Goal: Information Seeking & Learning: Learn about a topic

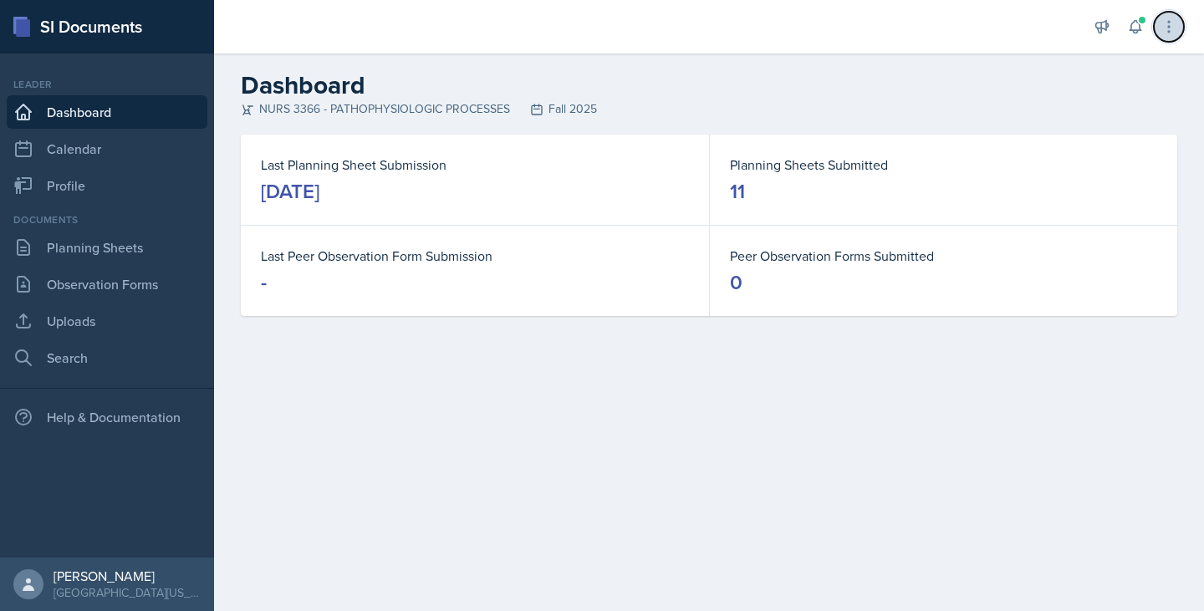
click at [1160, 29] on button at bounding box center [1169, 27] width 30 height 30
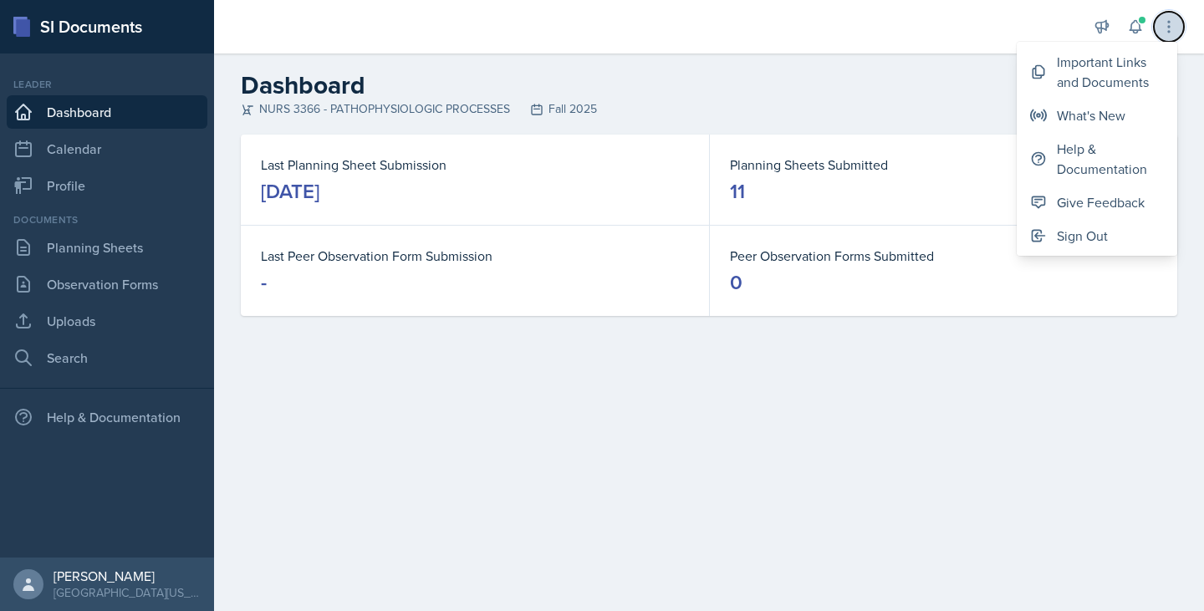
click at [1160, 28] on button at bounding box center [1169, 27] width 30 height 30
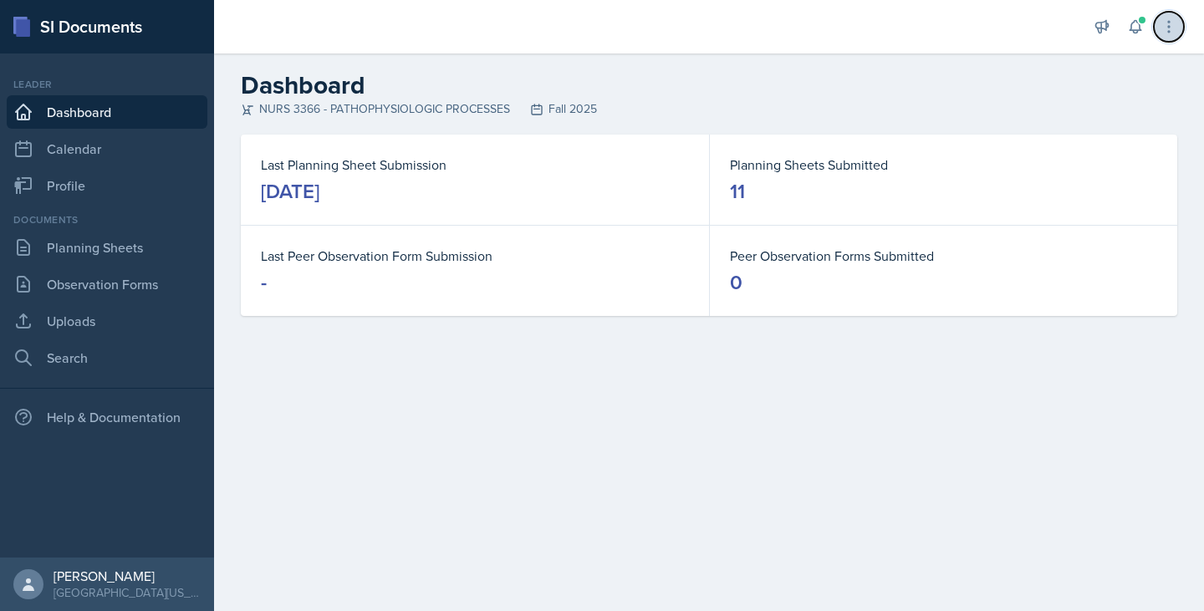
click at [1175, 20] on icon at bounding box center [1168, 26] width 17 height 17
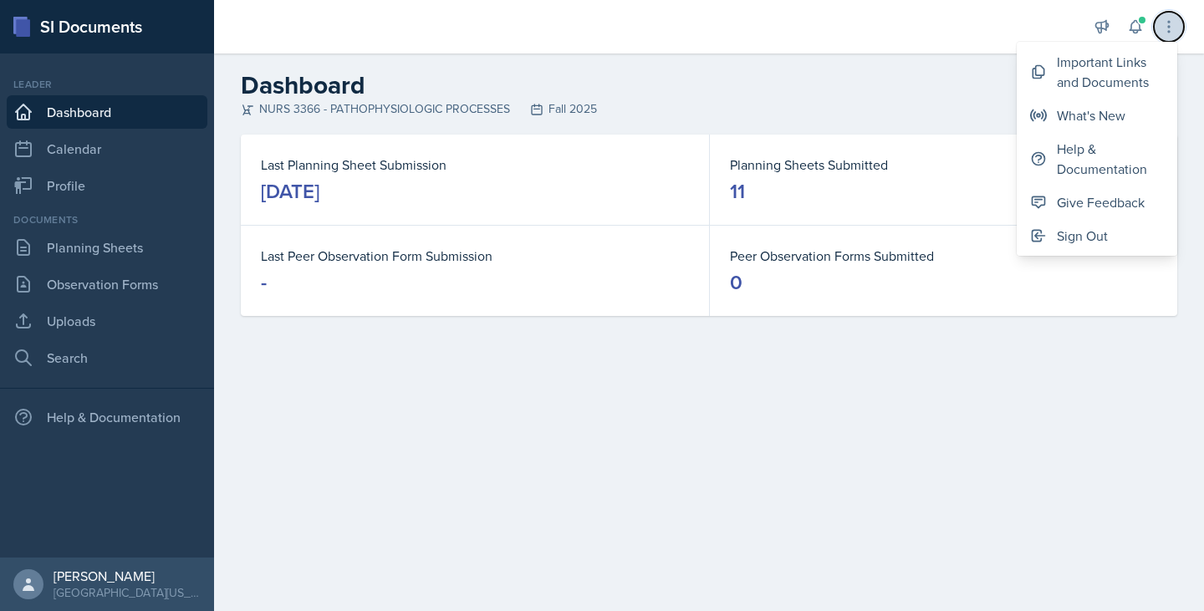
click at [1175, 20] on icon at bounding box center [1168, 26] width 17 height 17
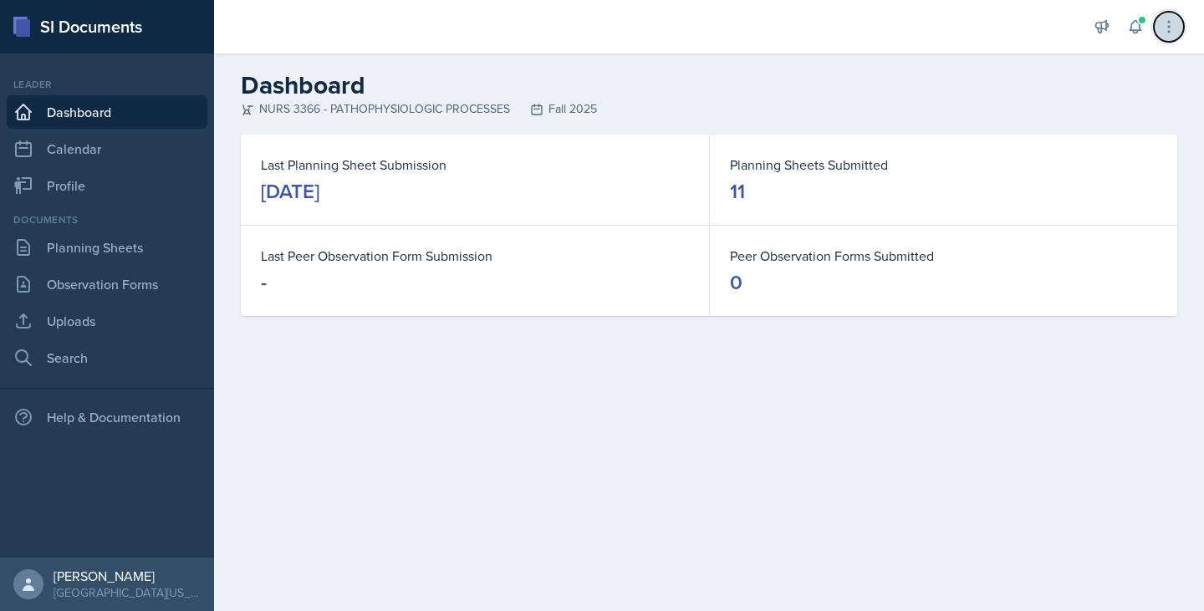
click at [1175, 20] on icon at bounding box center [1168, 26] width 17 height 17
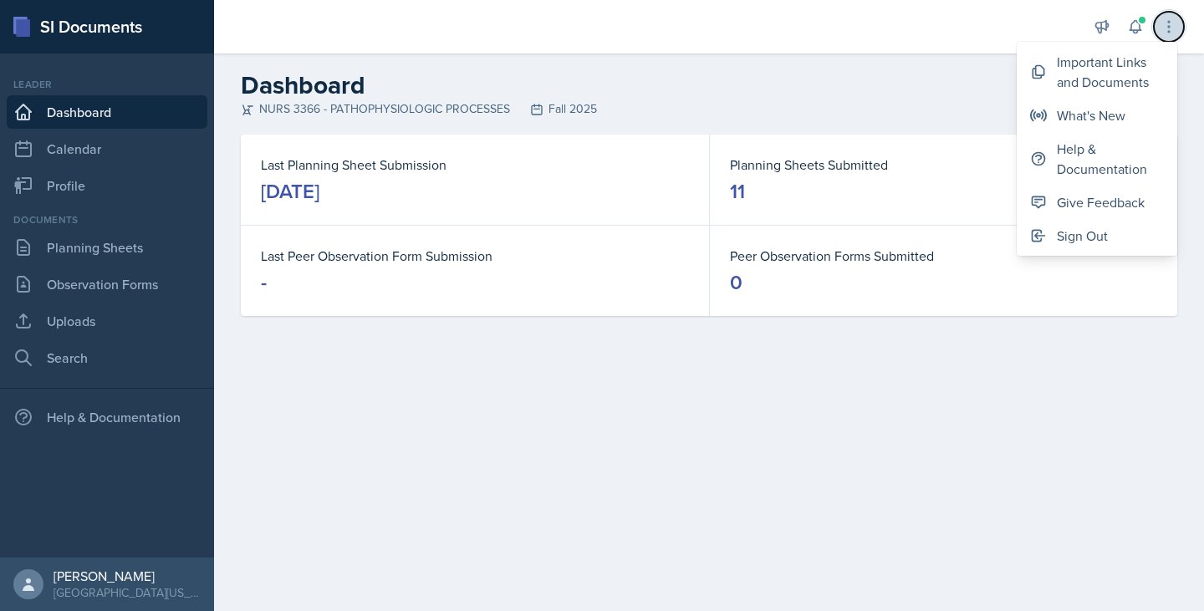
click at [1175, 20] on icon at bounding box center [1168, 26] width 17 height 17
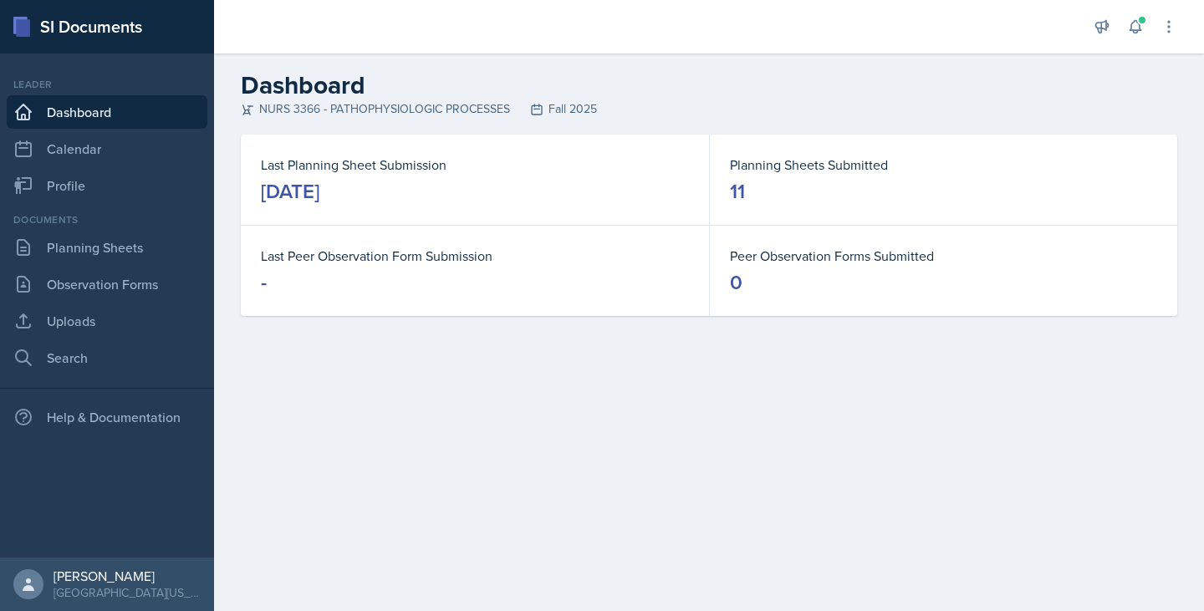
click at [1108, 74] on h2 "Dashboard" at bounding box center [709, 85] width 936 height 30
drag, startPoint x: 238, startPoint y: 115, endPoint x: 410, endPoint y: 110, distance: 171.4
click at [391, 110] on div "Dashboard NURS 3366 - PATHOPHYSIOLOGIC PROCESSES Fall 2025" at bounding box center [709, 94] width 990 height 48
click at [462, 120] on header "Dashboard NURS 3366 - PATHOPHYSIOLOGIC PROCESSES Fall 2025" at bounding box center [709, 94] width 990 height 81
drag, startPoint x: 235, startPoint y: 111, endPoint x: 534, endPoint y: 125, distance: 299.6
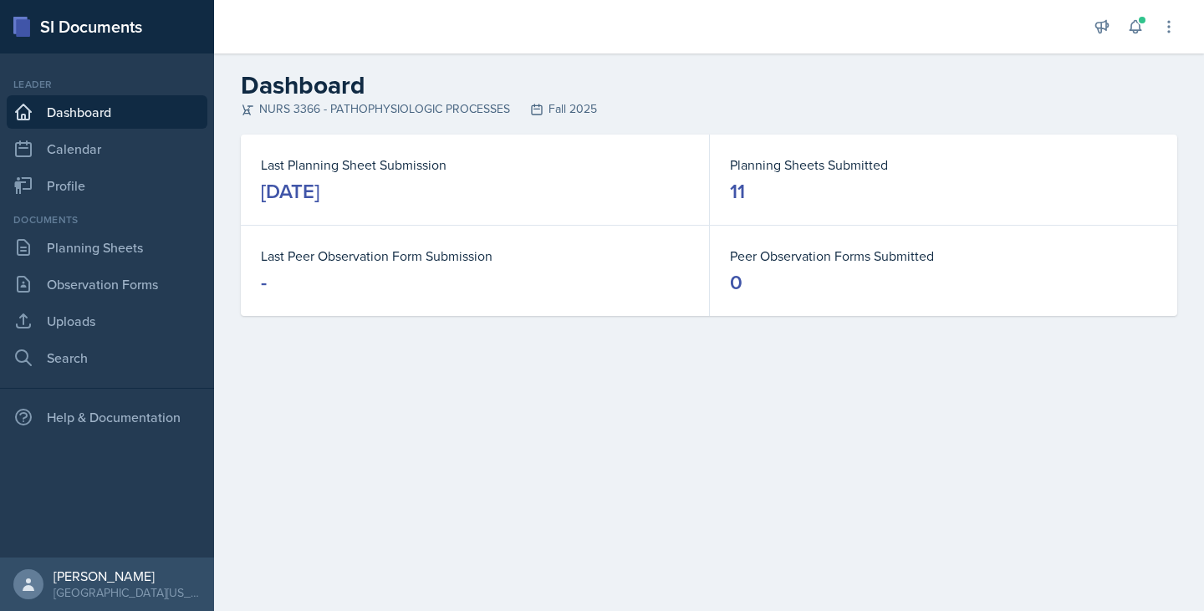
click at [534, 125] on header "Dashboard NURS 3366 - PATHOPHYSIOLOGIC PROCESSES Fall 2025" at bounding box center [709, 94] width 990 height 81
click at [533, 124] on header "Dashboard NURS 3366 - PATHOPHYSIOLOGIC PROCESSES Fall 2025" at bounding box center [709, 94] width 990 height 81
drag, startPoint x: 250, startPoint y: 115, endPoint x: 486, endPoint y: 128, distance: 236.2
click at [486, 128] on header "Dashboard NURS 3366 - PATHOPHYSIOLOGIC PROCESSES Fall 2025" at bounding box center [709, 94] width 990 height 81
click at [508, 132] on header "Dashboard NURS 3366 - PATHOPHYSIOLOGIC PROCESSES Fall 2025" at bounding box center [709, 94] width 990 height 81
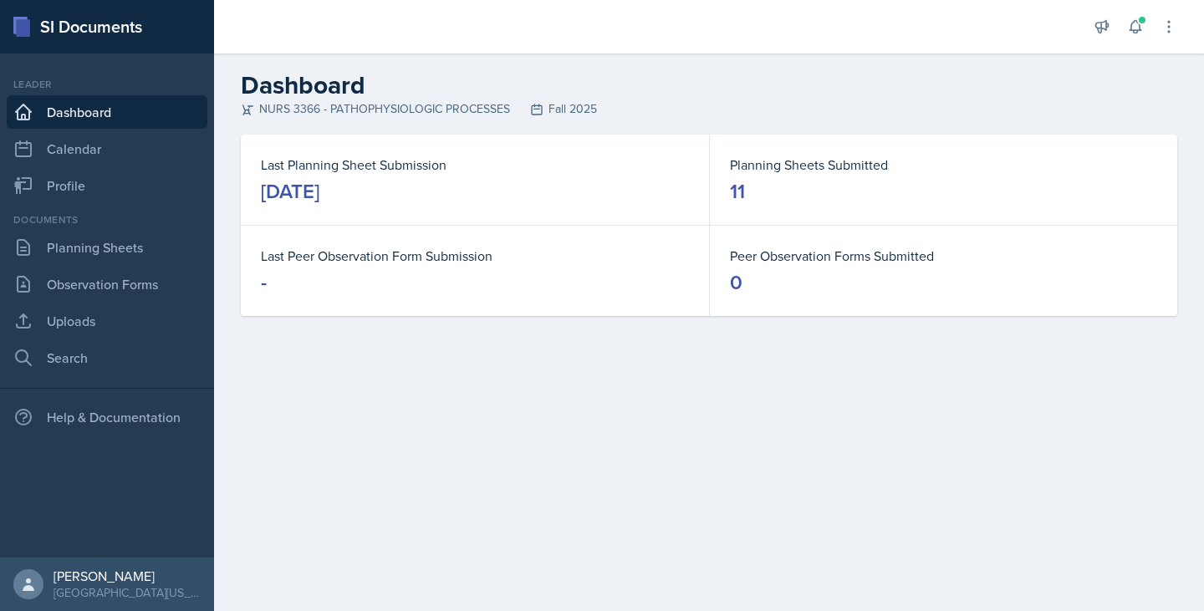
drag, startPoint x: 512, startPoint y: 106, endPoint x: 266, endPoint y: 116, distance: 246.0
click at [266, 116] on div "NURS 3366 - PATHOPHYSIOLOGIC PROCESSES Fall 2025" at bounding box center [709, 109] width 936 height 18
click at [319, 145] on div "Last Planning Sheet Submission [DATE]" at bounding box center [475, 180] width 468 height 90
drag, startPoint x: 245, startPoint y: 110, endPoint x: 425, endPoint y: 117, distance: 179.9
click at [425, 117] on div "NURS 3366 - PATHOPHYSIOLOGIC PROCESSES Fall 2025" at bounding box center [709, 109] width 936 height 18
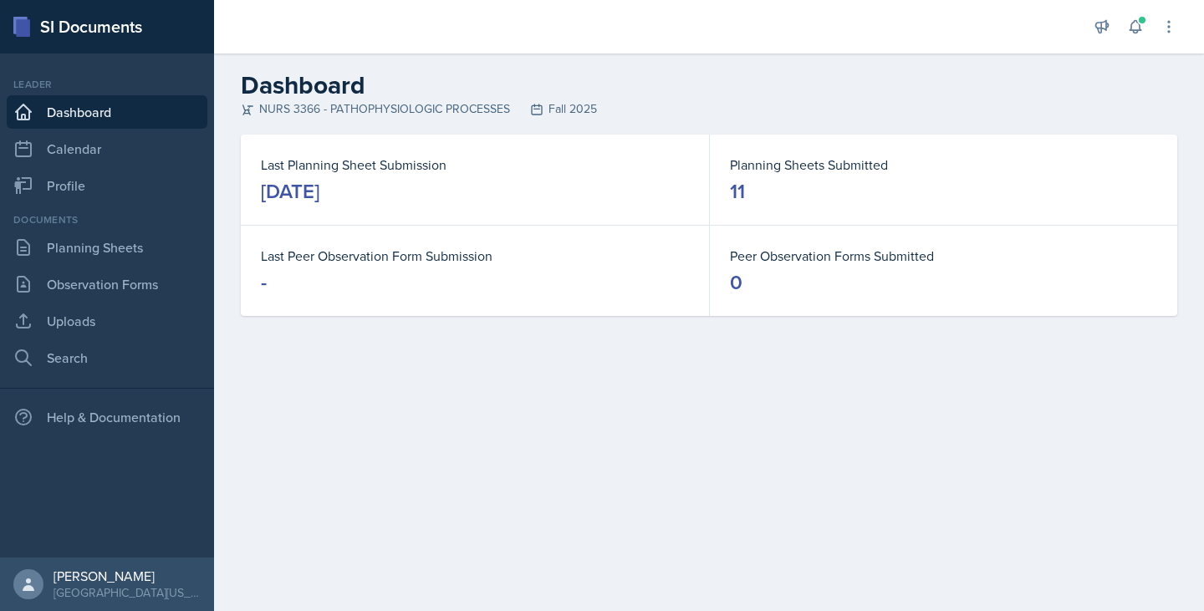
click at [436, 117] on div "NURS 3366 - PATHOPHYSIOLOGIC PROCESSES Fall 2025" at bounding box center [709, 109] width 936 height 18
click at [90, 362] on link "Search" at bounding box center [107, 357] width 201 height 33
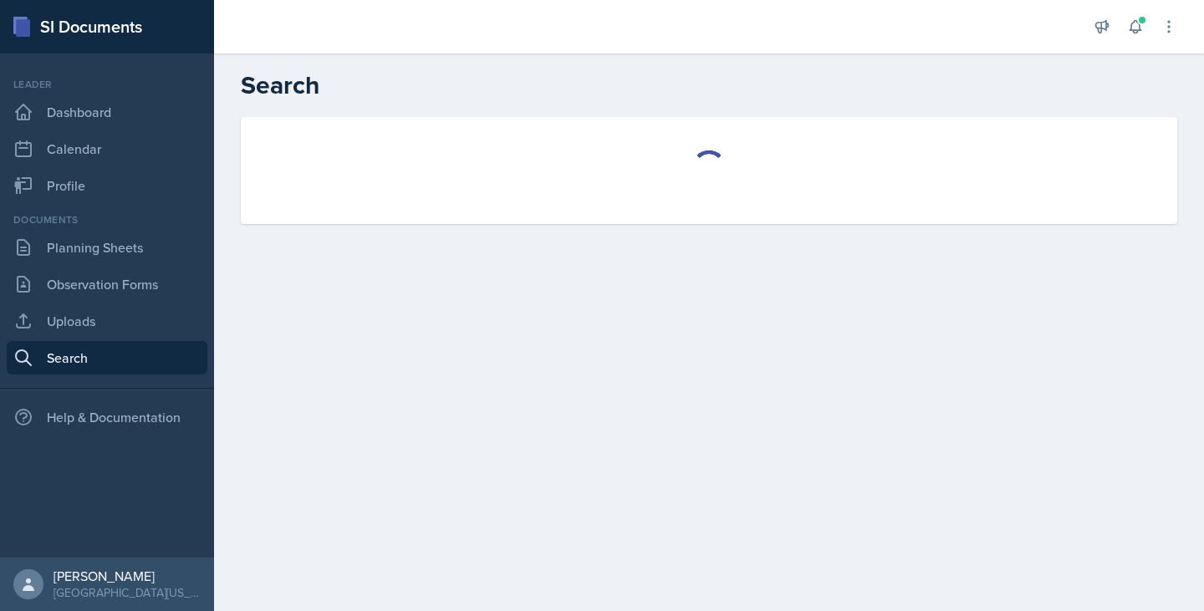
select select "all"
select select "1"
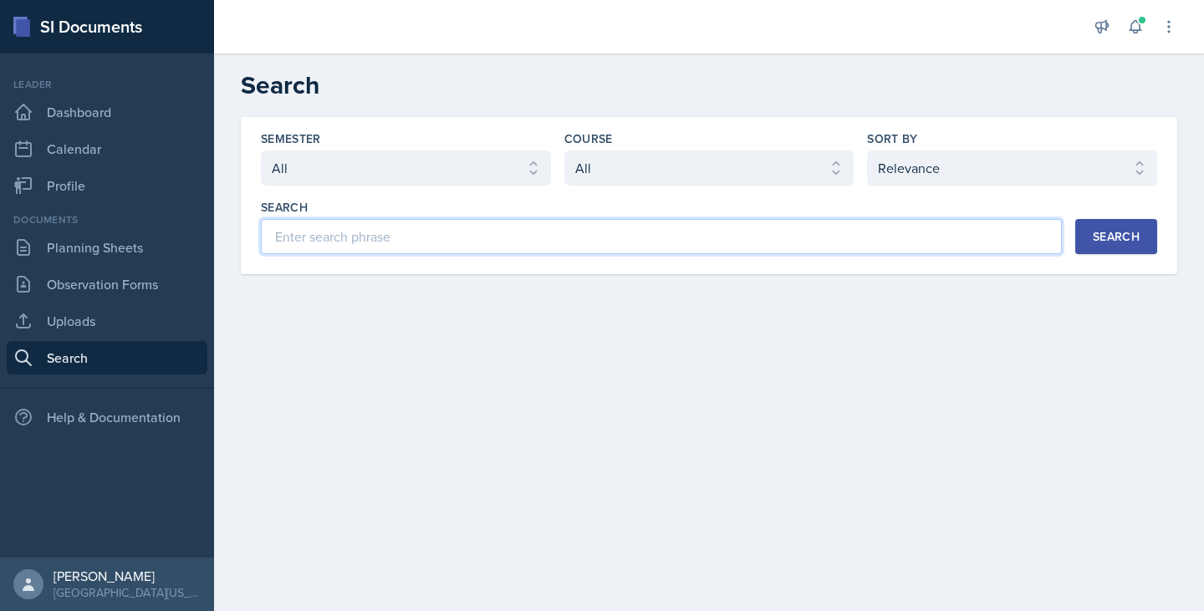
click at [943, 243] on input at bounding box center [661, 236] width 801 height 35
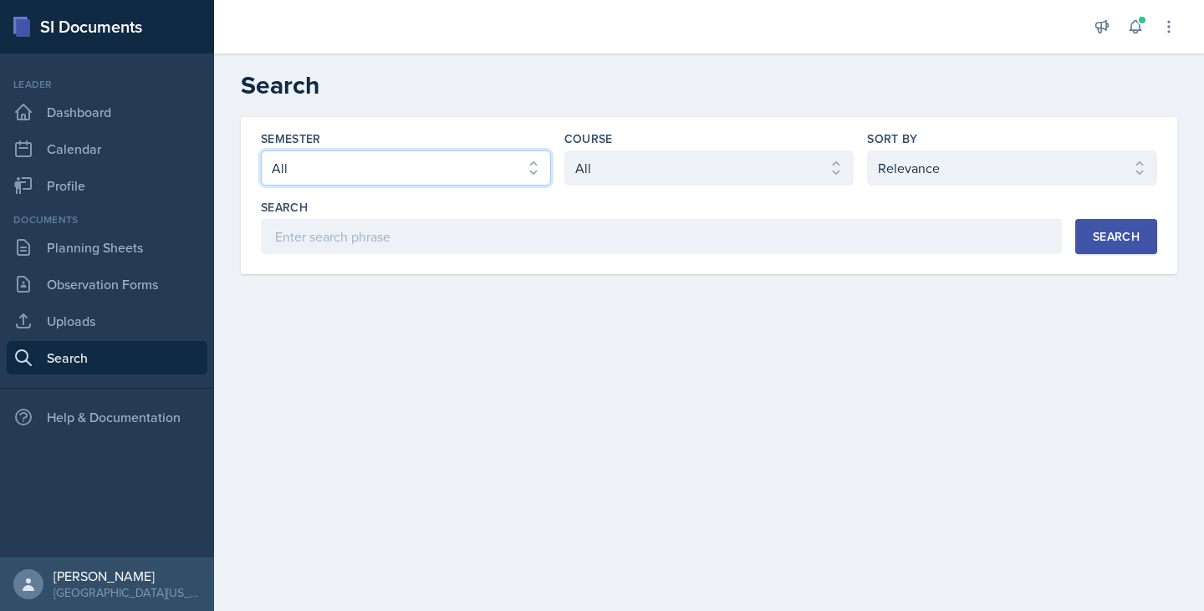
click at [461, 181] on select "Select semester All Fall 2025 Spring 2025 Fall 2024 Spring 2024 Fall 2023" at bounding box center [406, 167] width 290 height 35
select select "a8c40de0-d7eb-4f82-90ee-ac0c6ce45f71"
click at [261, 150] on select "Select semester All Fall 2025 Spring 2025 Fall 2024 Spring 2024 Fall 2023" at bounding box center [406, 167] width 290 height 35
click at [627, 176] on select "Select course All ASTR 1345 BIOL 1345 BIOL 1441 BIOL 1442 BIOL 2300 BIOL 2444 B…" at bounding box center [709, 167] width 290 height 35
click at [564, 150] on select "Select course All ASTR 1345 BIOL 1345 BIOL 1441 BIOL 1442 BIOL 2300 BIOL 2444 B…" at bounding box center [709, 167] width 290 height 35
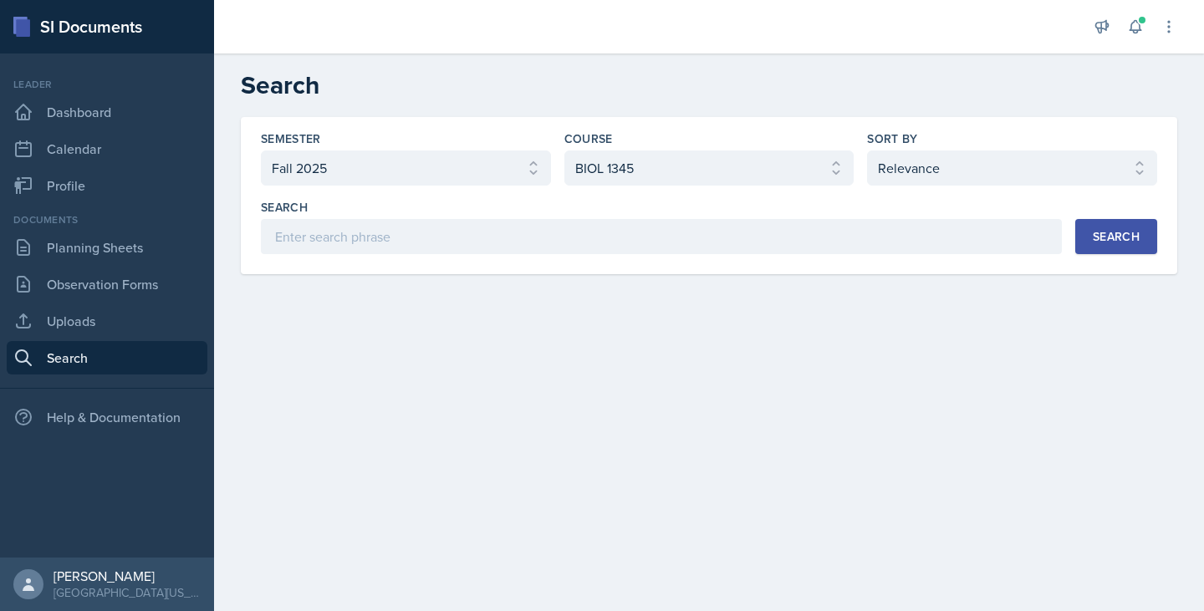
click at [1105, 239] on div "Search" at bounding box center [1116, 236] width 47 height 13
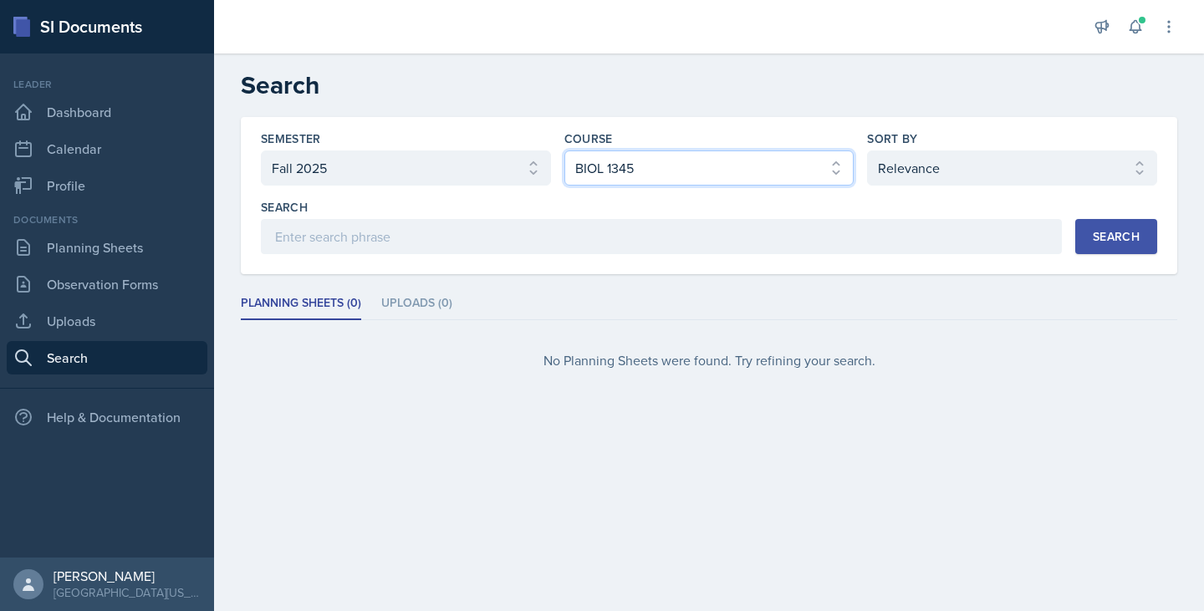
click at [670, 163] on select "Select course All ASTR 1345 BIOL 1345 BIOL 1441 BIOL 1442 BIOL 2300 BIOL 2444 B…" at bounding box center [709, 167] width 290 height 35
click at [564, 150] on select "Select course All ASTR 1345 BIOL 1345 BIOL 1441 BIOL 1442 BIOL 2300 BIOL 2444 B…" at bounding box center [709, 167] width 290 height 35
click at [1103, 243] on div "Search" at bounding box center [1116, 236] width 47 height 13
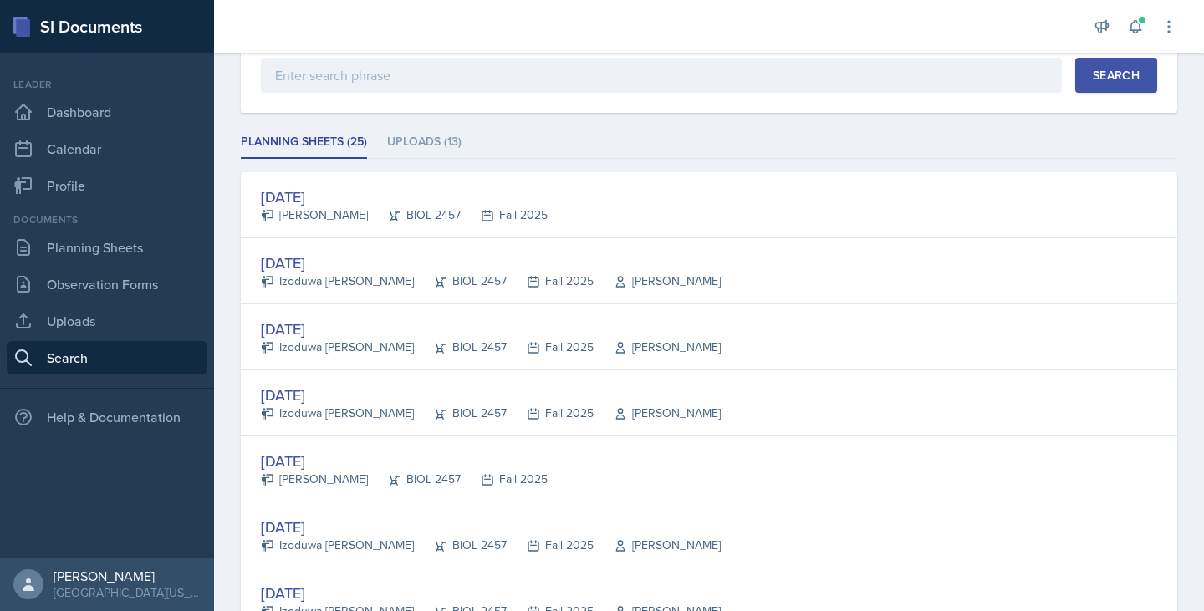
scroll to position [215, 0]
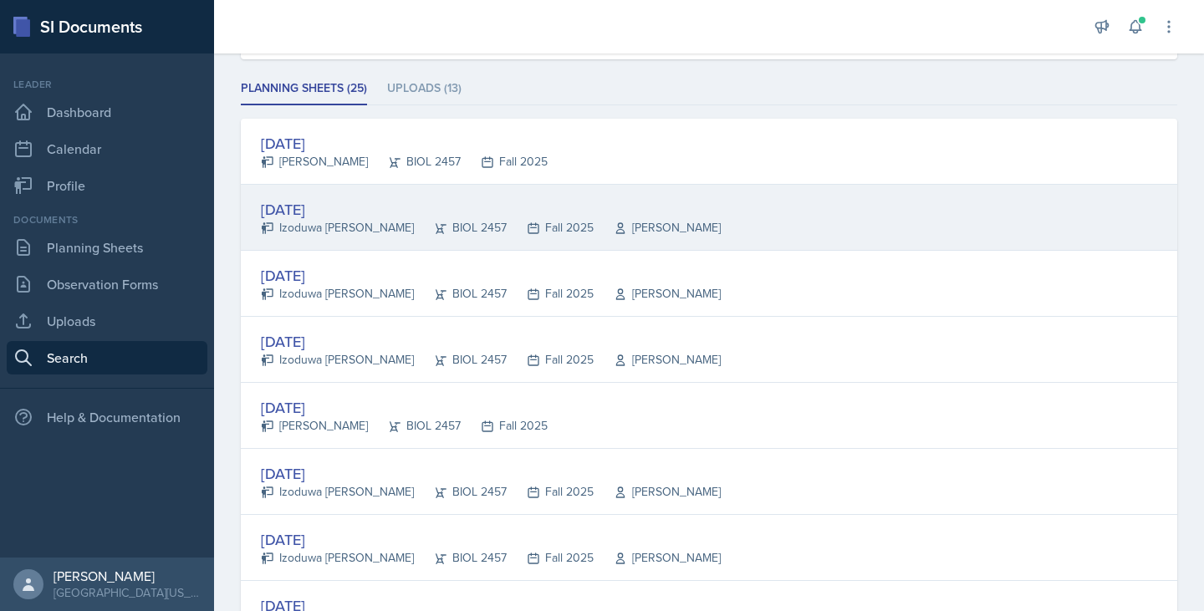
click at [914, 208] on div "[DATE] [PERSON_NAME] BIOL 2457 Fall 2025 [PERSON_NAME]" at bounding box center [709, 218] width 936 height 66
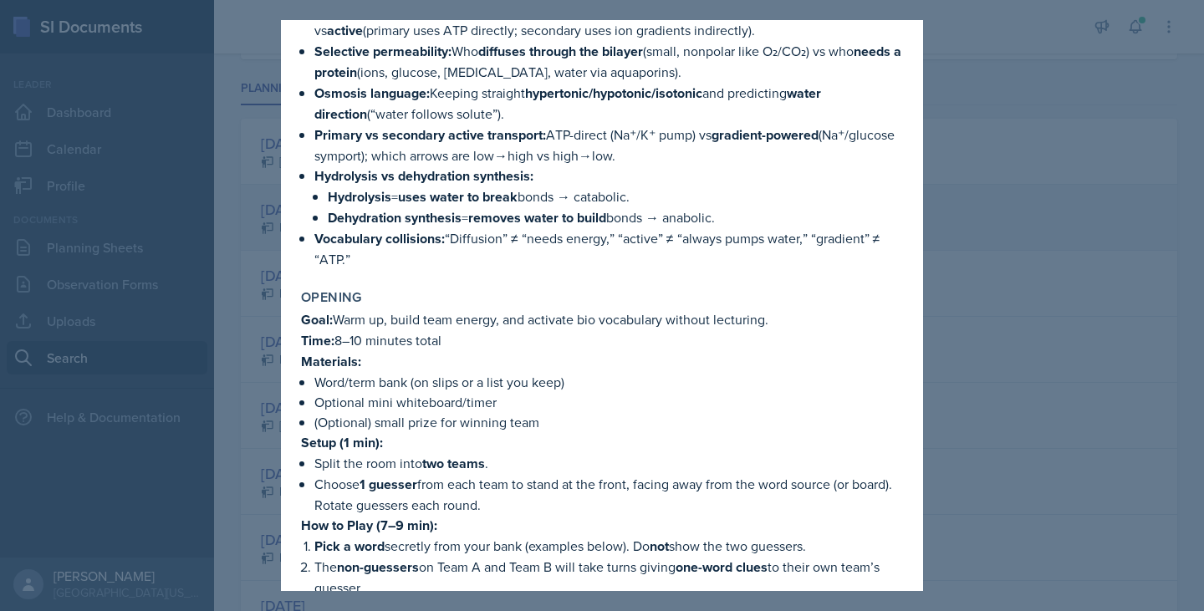
scroll to position [0, 0]
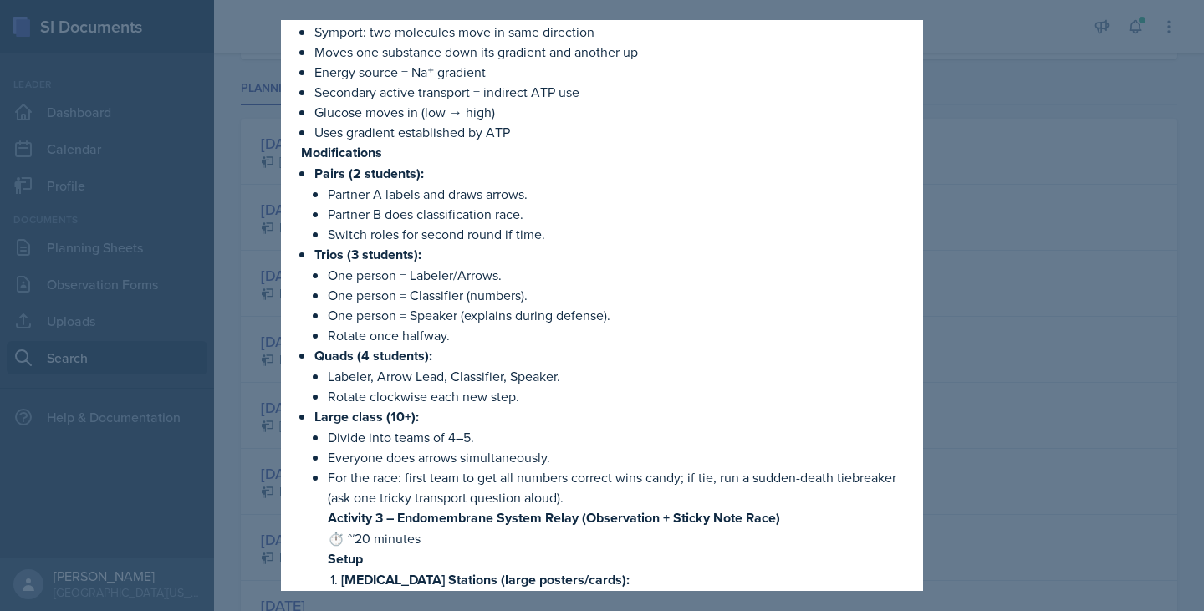
click at [816, 337] on p "Rotate once halfway." at bounding box center [615, 335] width 575 height 20
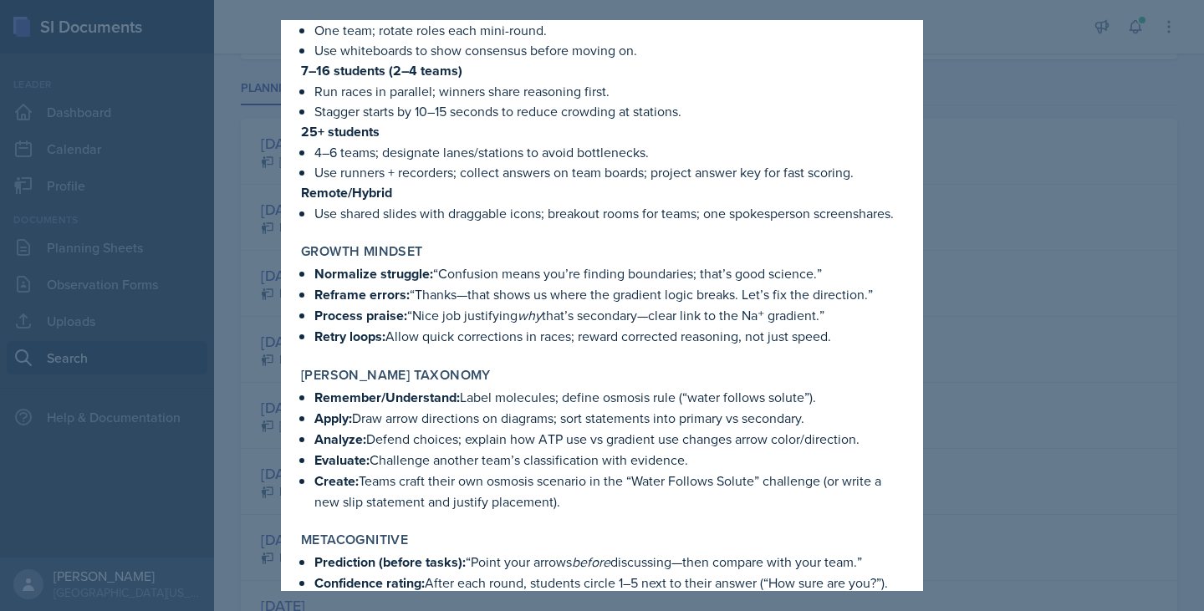
scroll to position [6286, 0]
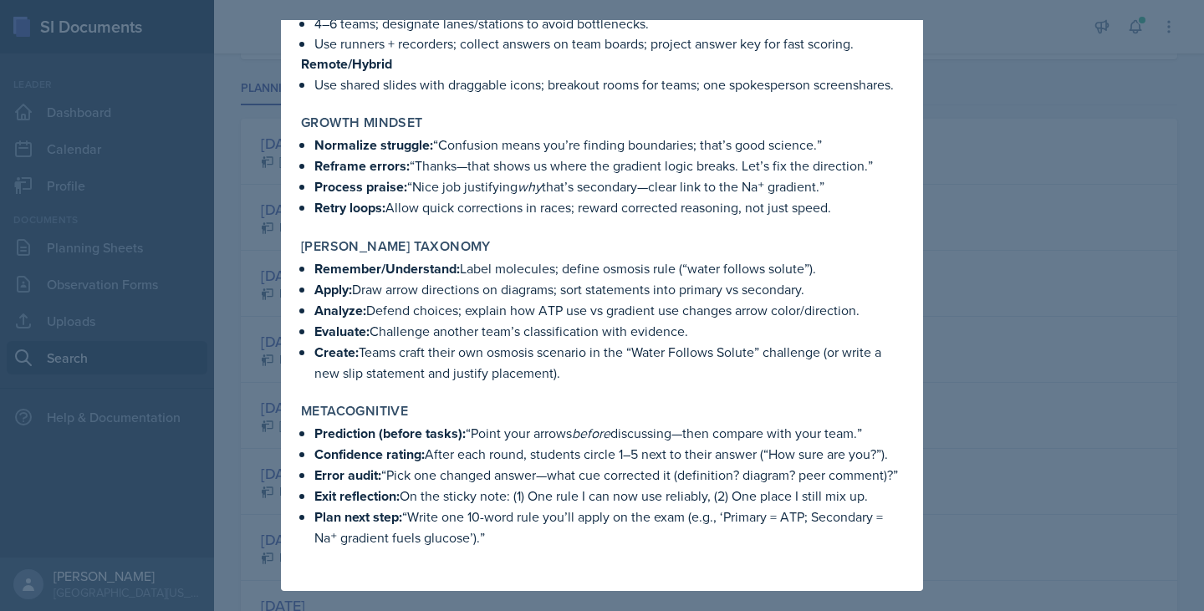
click at [834, 238] on div "[PERSON_NAME] Taxonomy" at bounding box center [602, 246] width 602 height 17
drag, startPoint x: 834, startPoint y: 217, endPoint x: 827, endPoint y: 235, distance: 19.1
click at [827, 258] on p "Remember/Understand: Label molecules; define osmosis rule (“water follows solut…" at bounding box center [608, 268] width 589 height 21
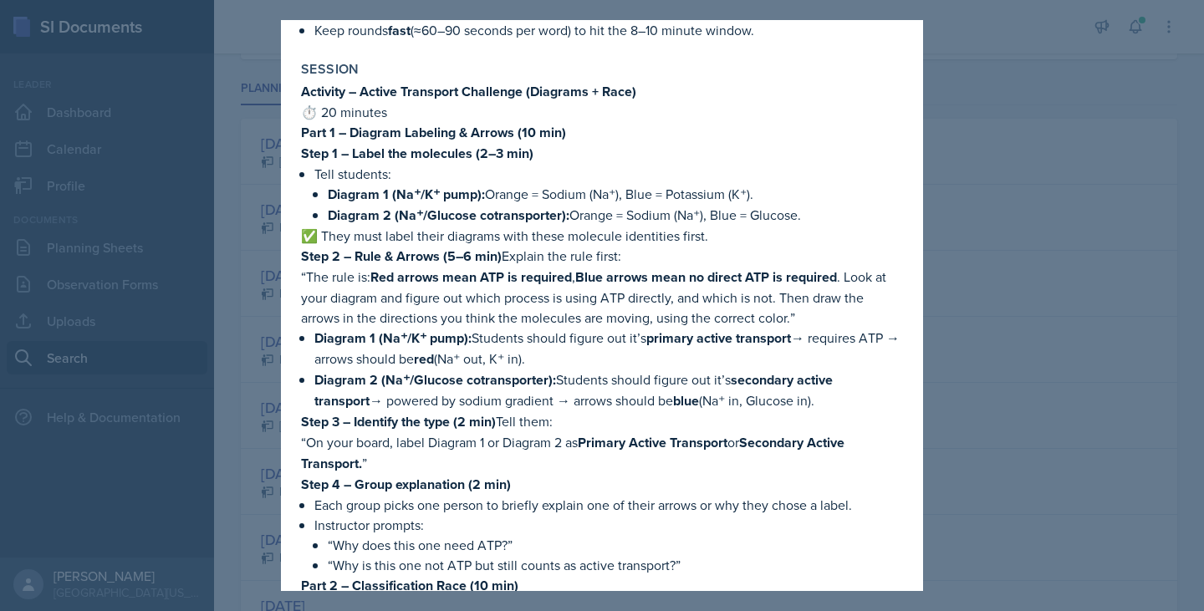
scroll to position [1139, 0]
click at [653, 535] on p "“Why does this one need ATP?”" at bounding box center [615, 545] width 575 height 20
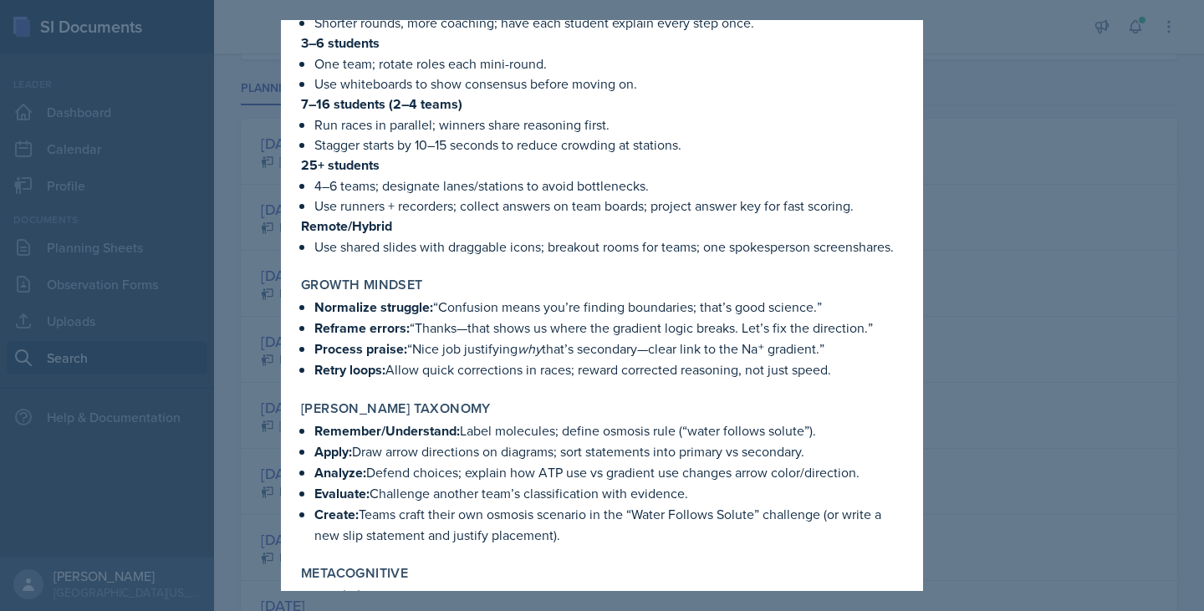
scroll to position [6286, 0]
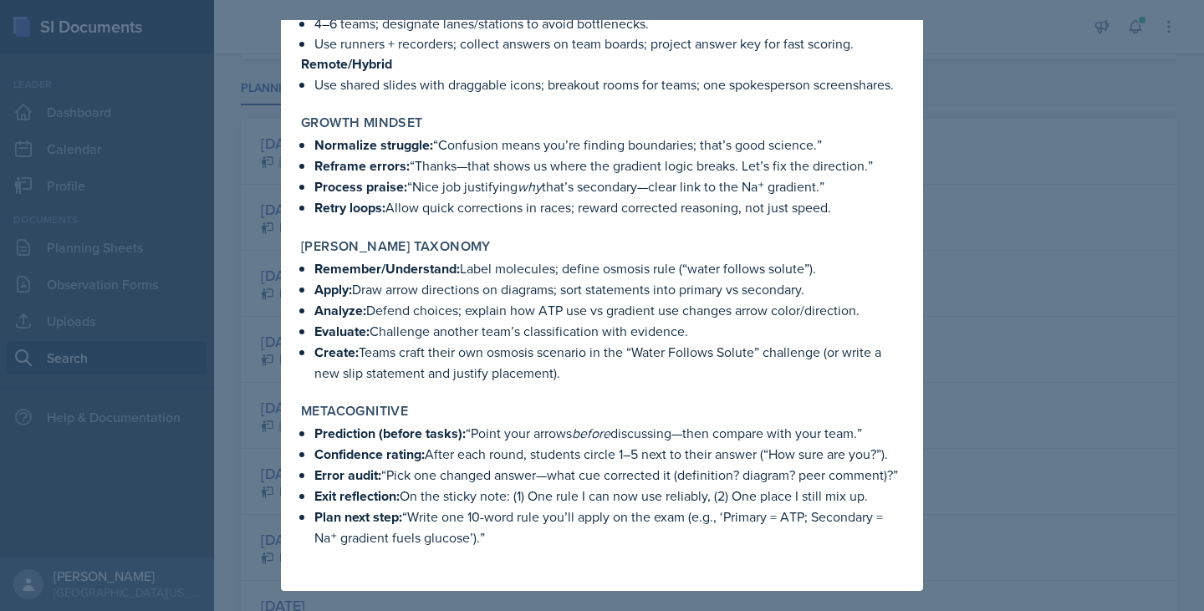
click at [658, 511] on p "Plan next step: “Write one 10-word rule you’ll apply on the exam (e.g., ‘Primar…" at bounding box center [608, 527] width 589 height 41
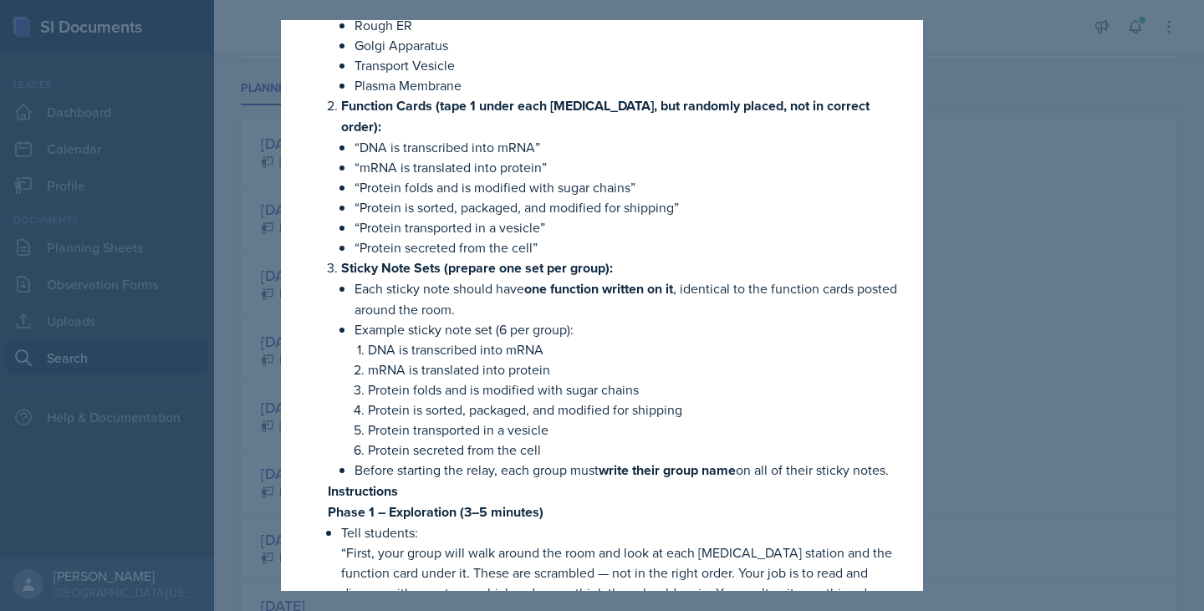
scroll to position [3259, 0]
click at [1049, 253] on div at bounding box center [602, 305] width 1204 height 611
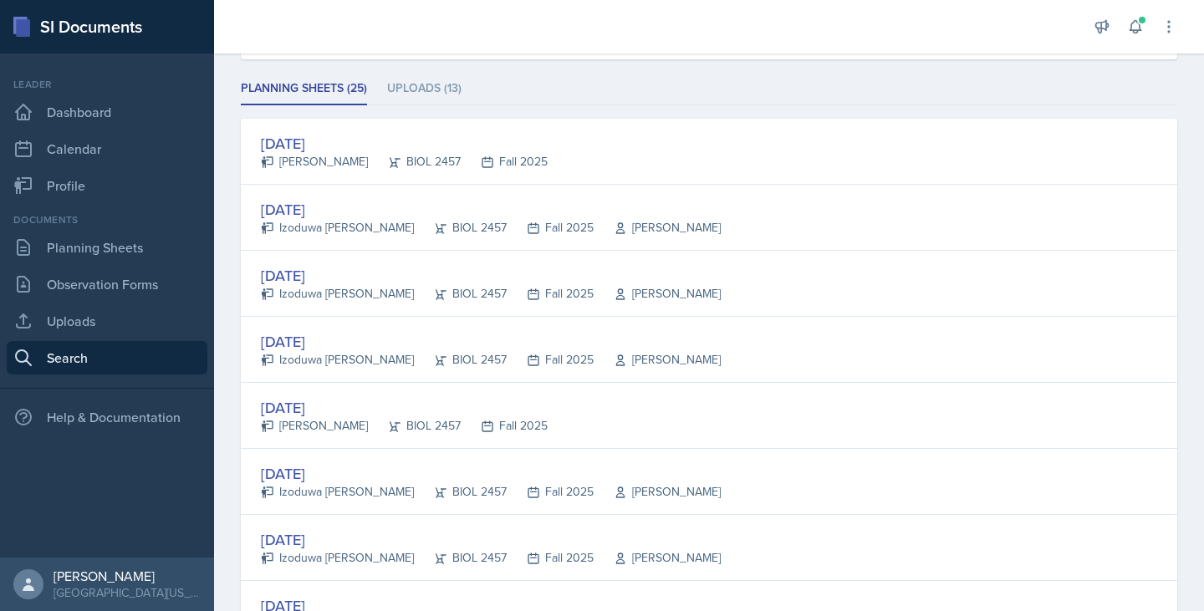
click at [53, 363] on link "Search" at bounding box center [107, 357] width 201 height 33
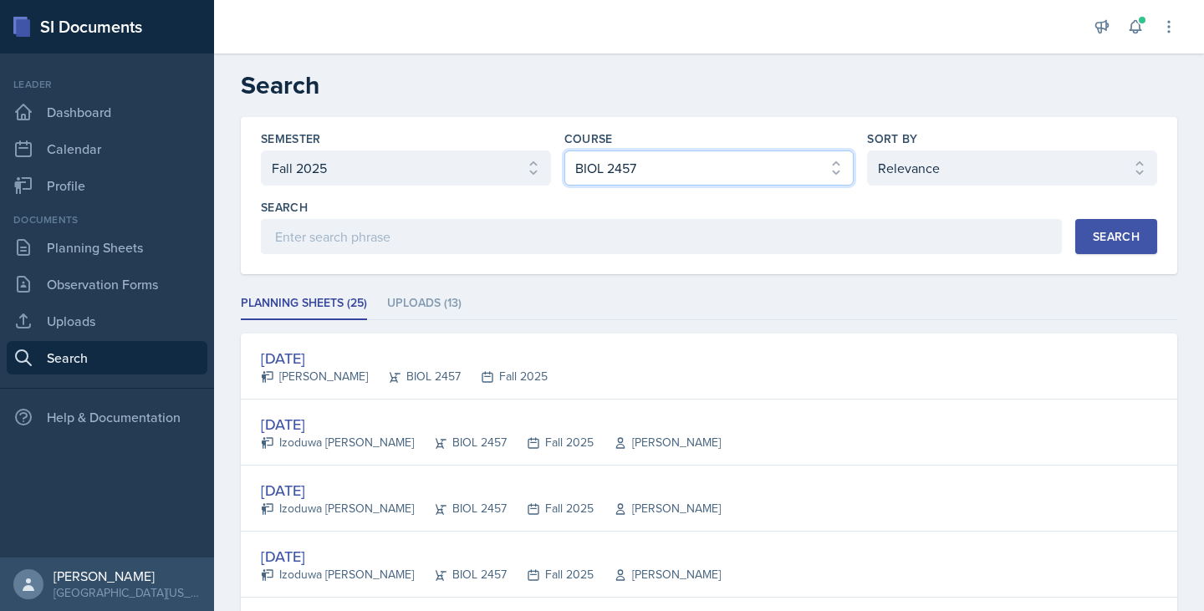
click at [657, 178] on select "Select course All ASTR 1345 BIOL 1345 BIOL 1441 BIOL 1442 BIOL 2300 BIOL 2444 B…" at bounding box center [709, 167] width 290 height 35
select select "f5e0376e-e2ce-431c-8981-7364c091322b"
click at [564, 150] on select "Select course All ASTR 1345 BIOL 1345 BIOL 1441 BIOL 1442 BIOL 2300 BIOL 2444 B…" at bounding box center [709, 167] width 290 height 35
click at [1075, 242] on button "Search" at bounding box center [1116, 236] width 82 height 35
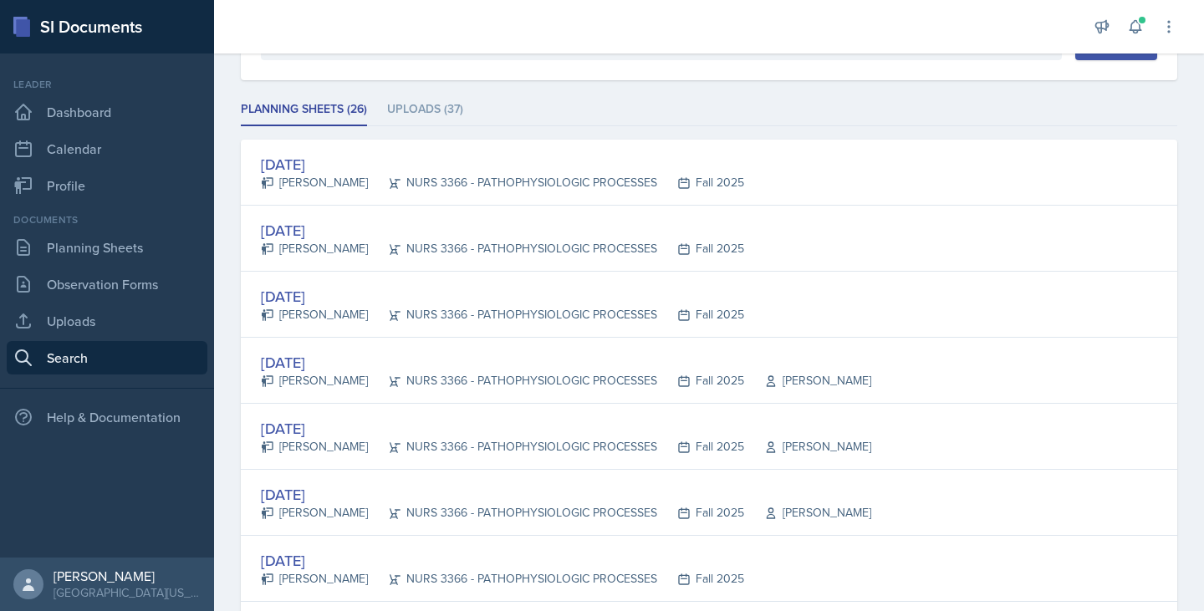
scroll to position [199, 0]
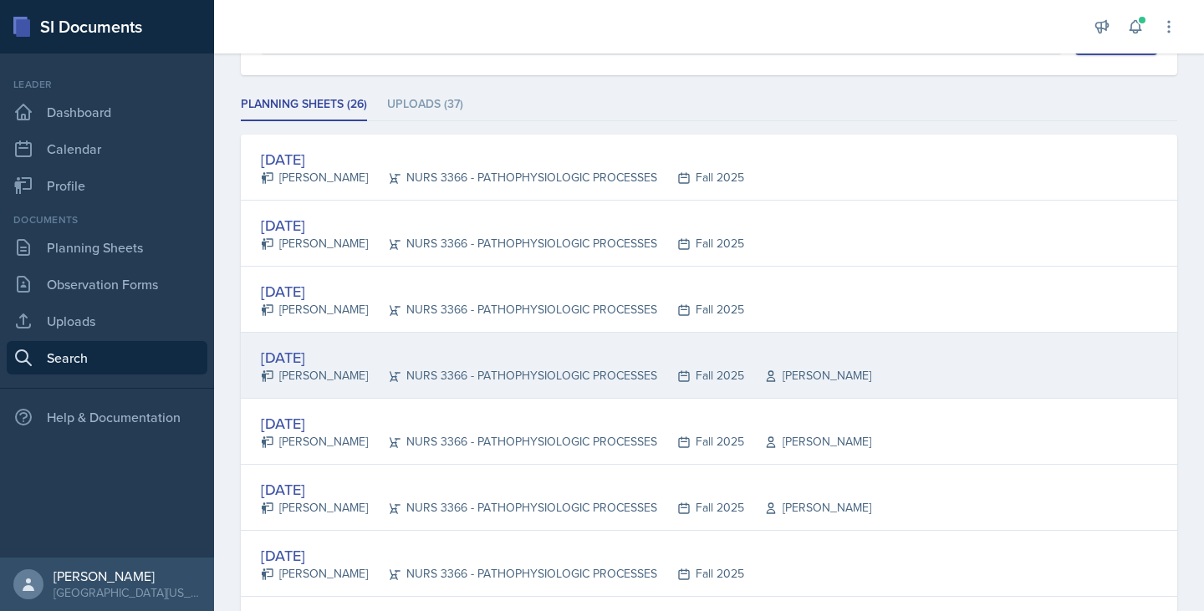
click at [390, 344] on div "[DATE] [PERSON_NAME] NURS 3366 - PATHOPHYSIOLOGIC PROCESSES Fall 2025 [PERSON_N…" at bounding box center [709, 366] width 936 height 66
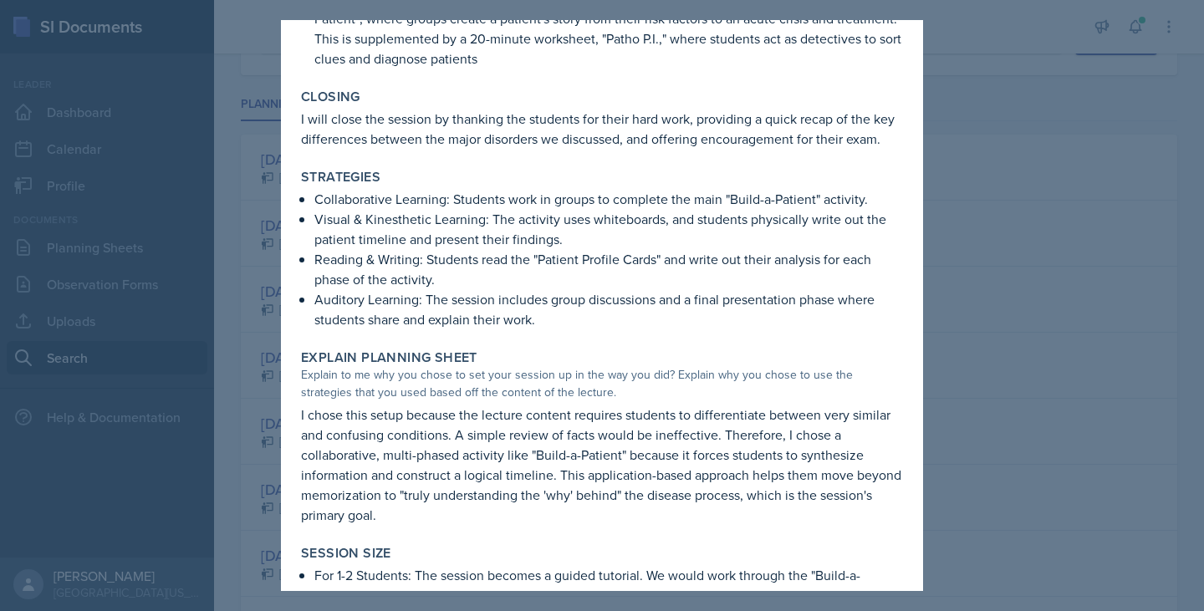
scroll to position [372, 0]
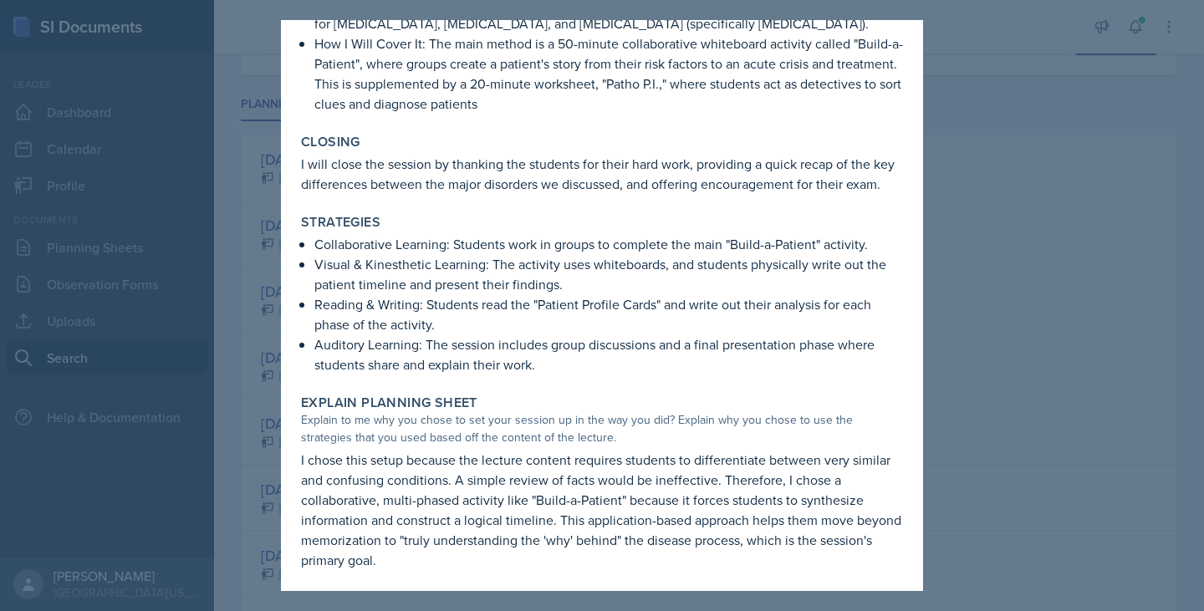
click at [1009, 302] on div at bounding box center [602, 305] width 1204 height 611
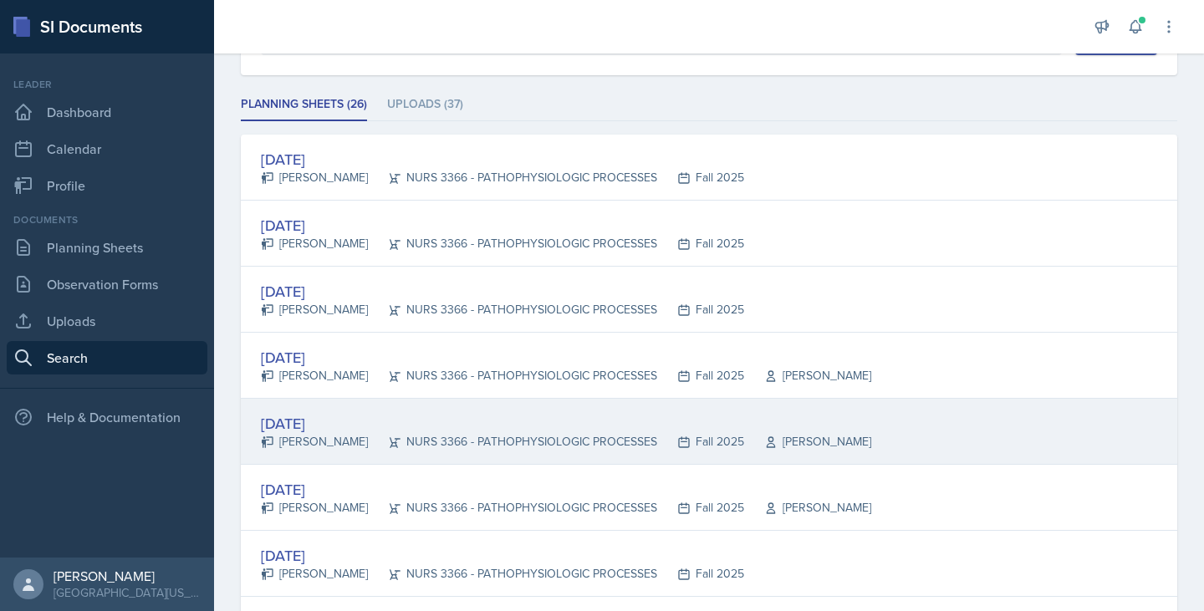
click at [338, 417] on div "[DATE]" at bounding box center [566, 423] width 610 height 23
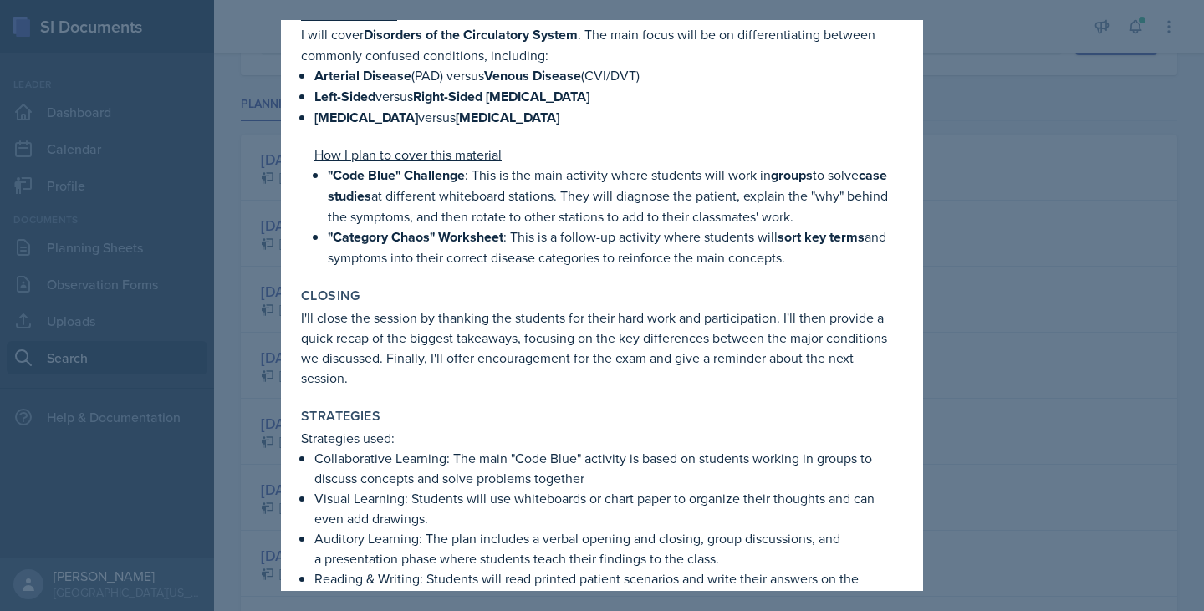
scroll to position [442, 0]
click at [533, 407] on div "Strategies" at bounding box center [602, 415] width 602 height 17
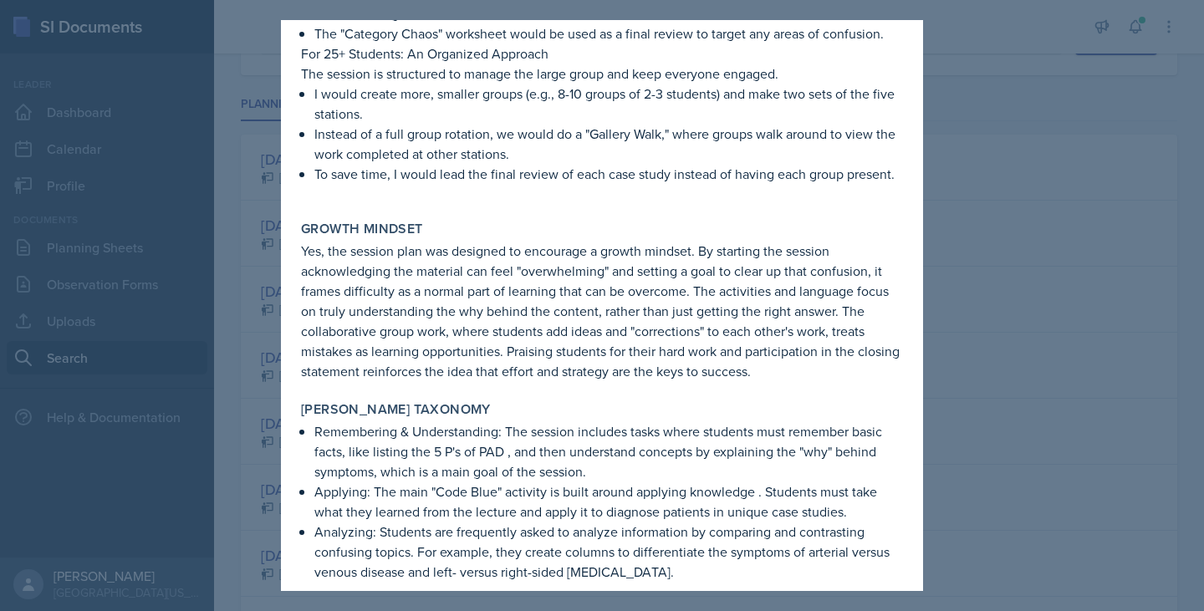
scroll to position [1701, 0]
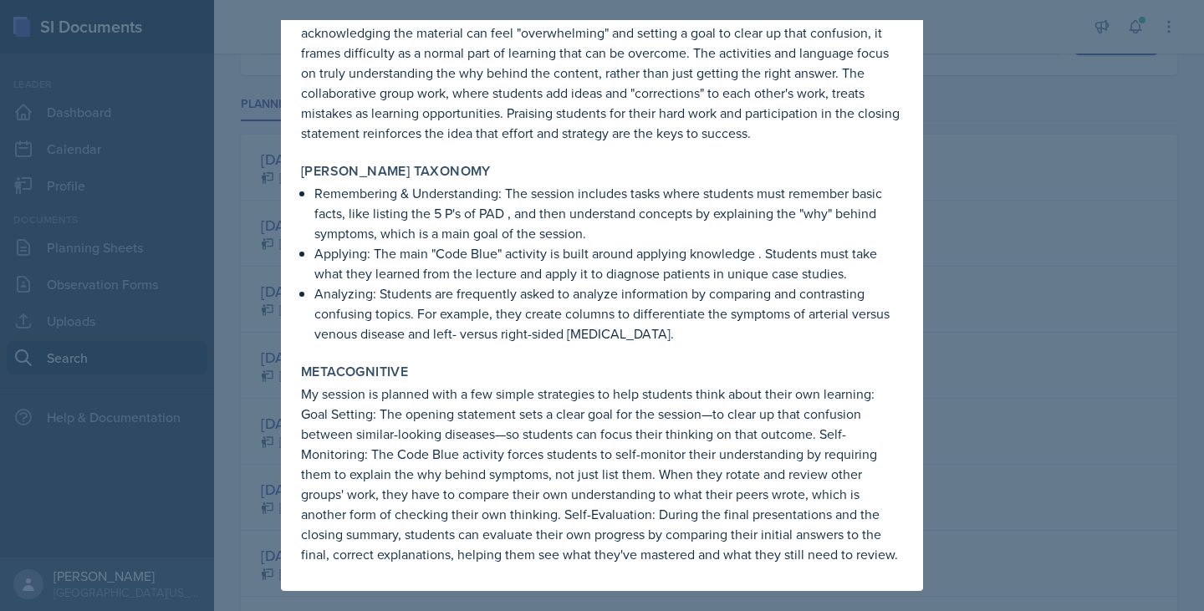
click at [1203, 227] on div at bounding box center [602, 305] width 1204 height 611
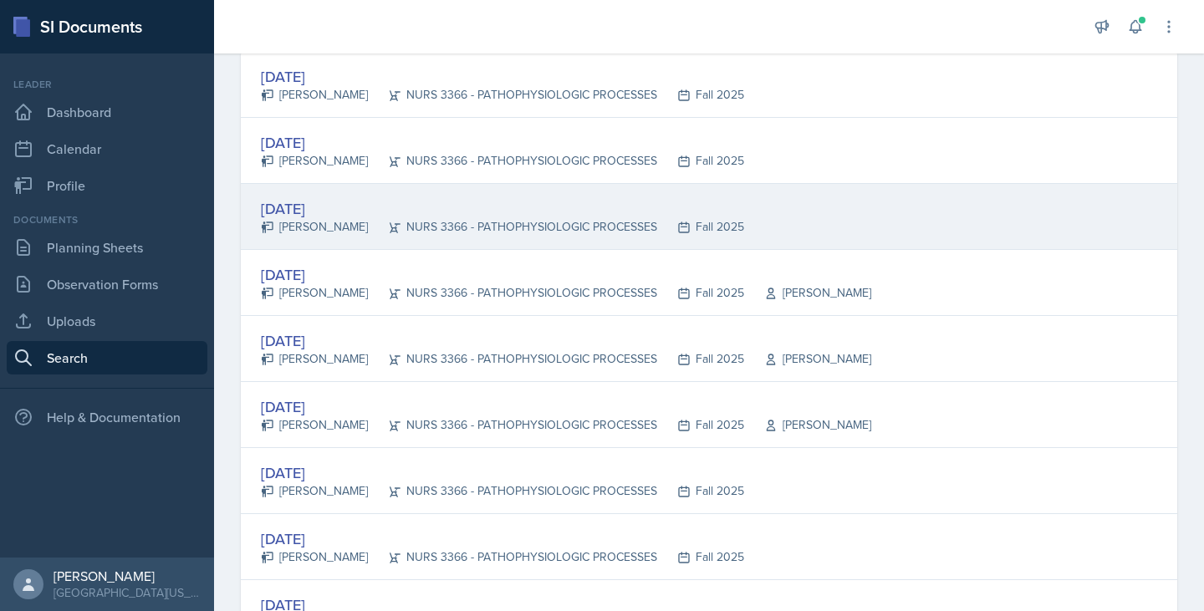
scroll to position [281, 0]
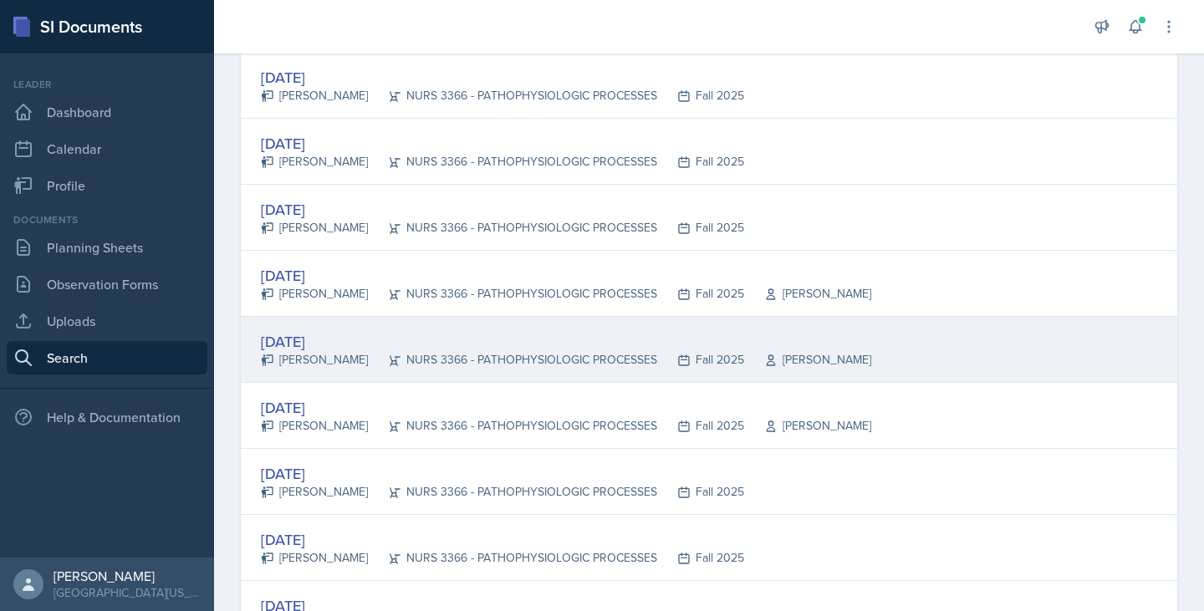
click at [308, 353] on div "[PERSON_NAME]" at bounding box center [314, 360] width 107 height 18
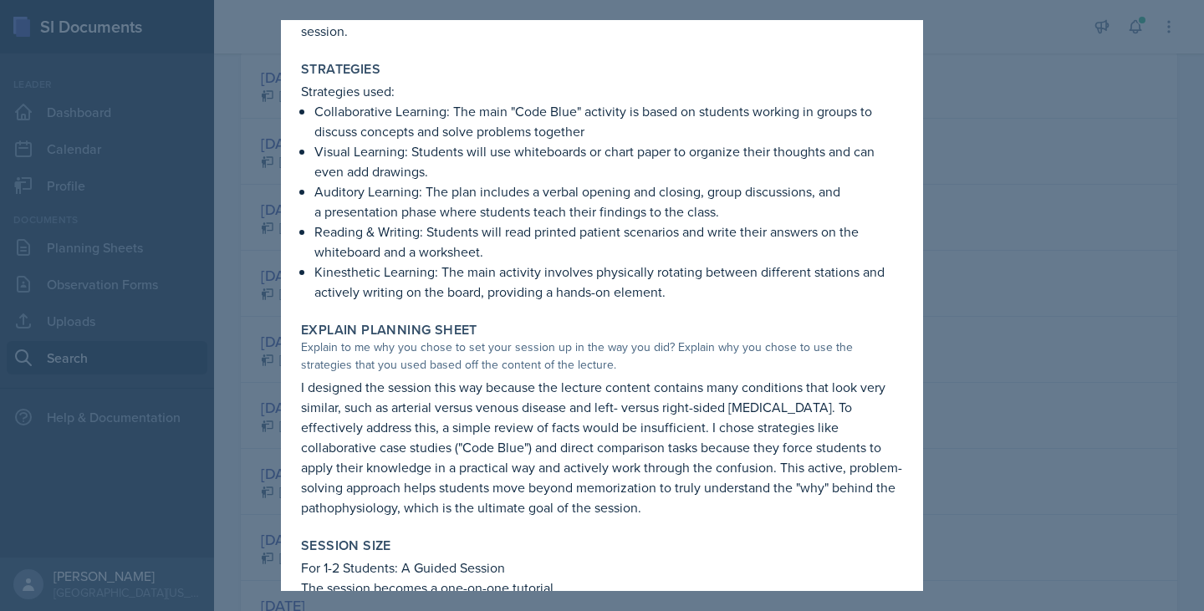
scroll to position [647, 0]
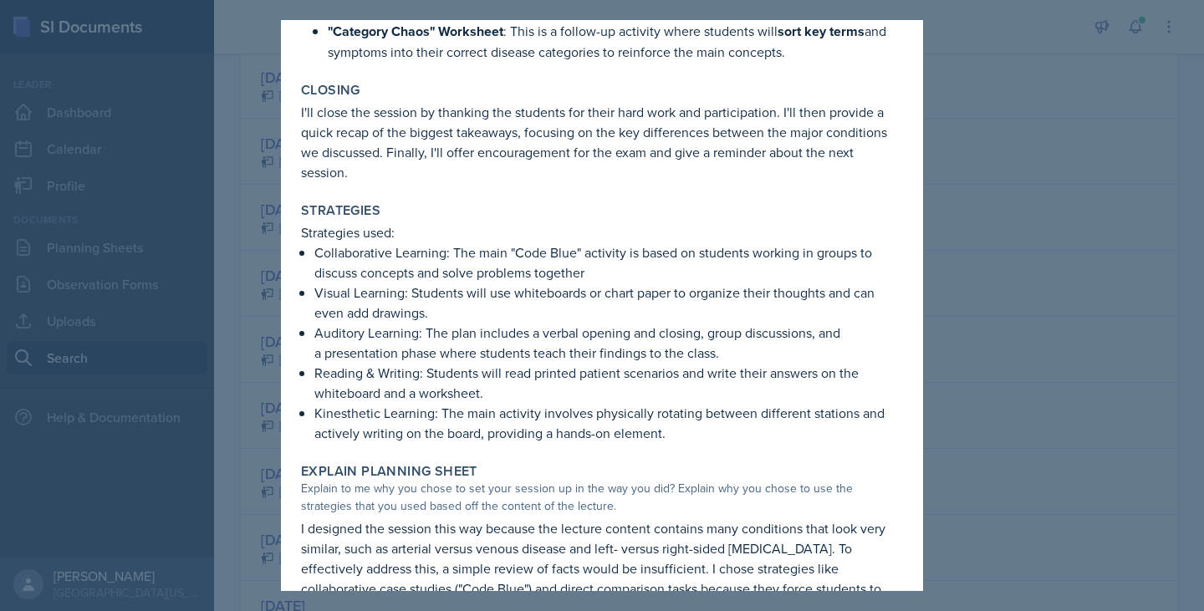
click at [1053, 341] on div at bounding box center [602, 305] width 1204 height 611
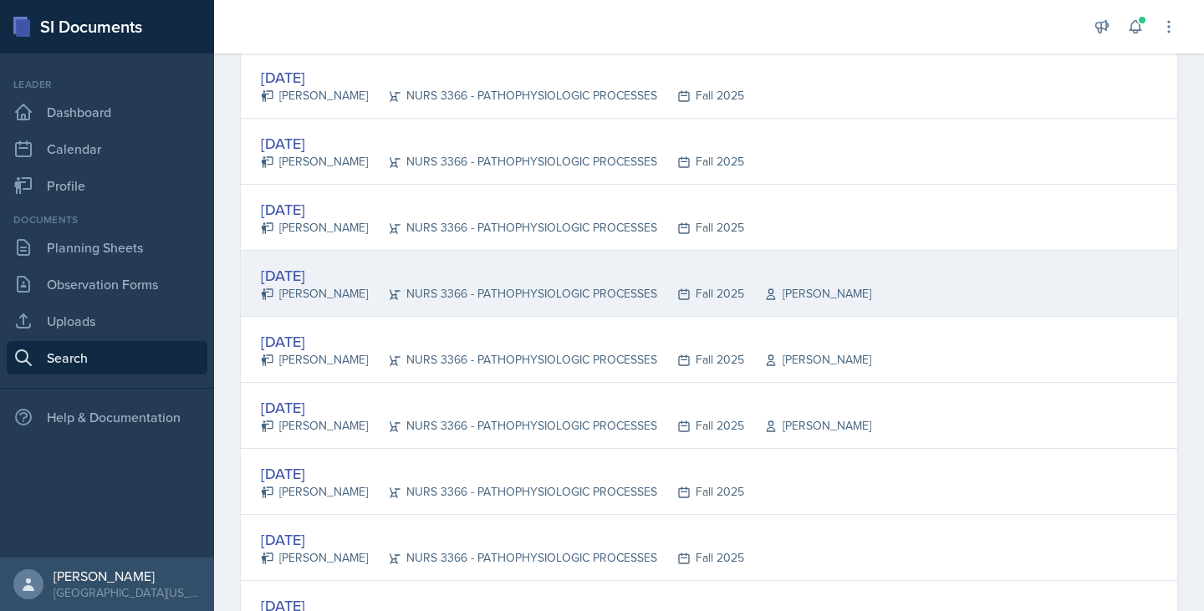
click at [345, 269] on div "[DATE]" at bounding box center [566, 275] width 610 height 23
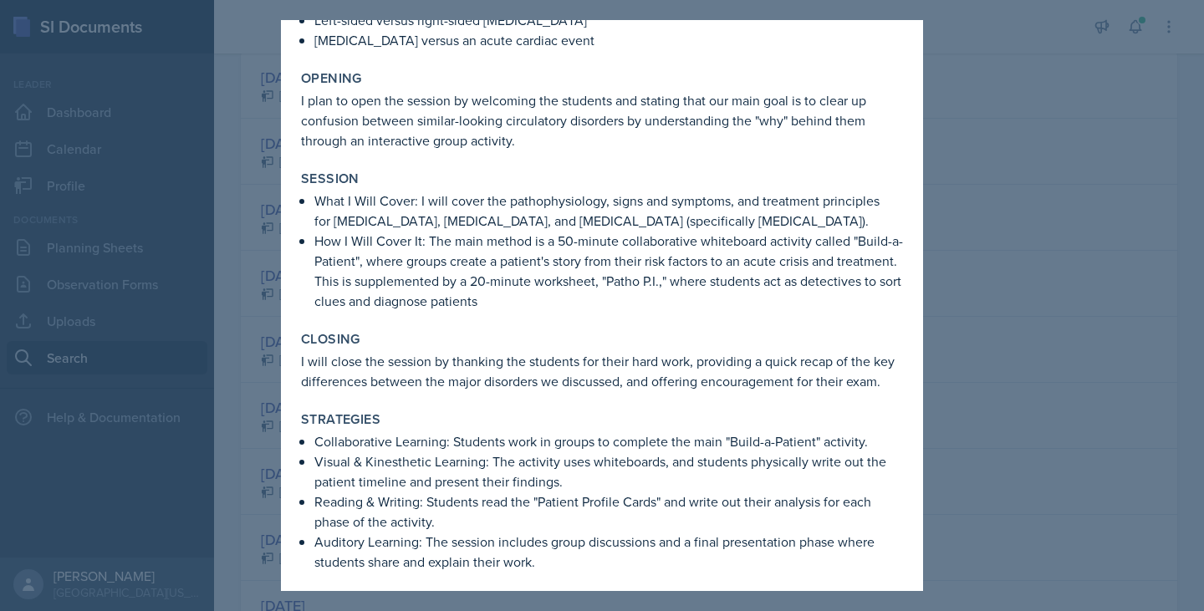
scroll to position [0, 0]
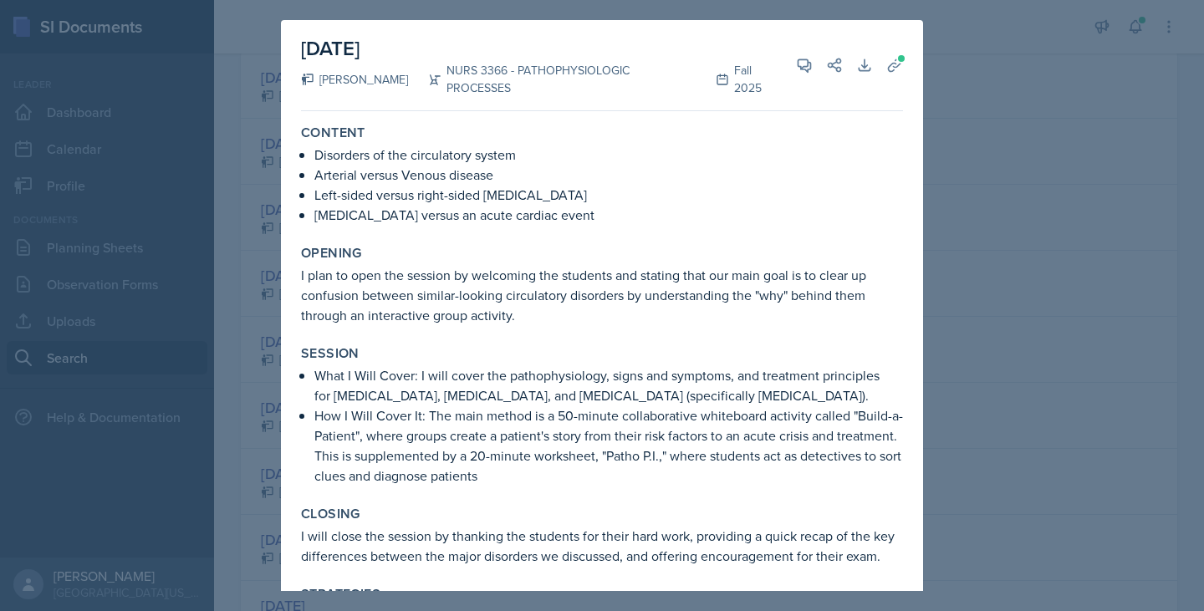
click at [977, 72] on div at bounding box center [602, 305] width 1204 height 611
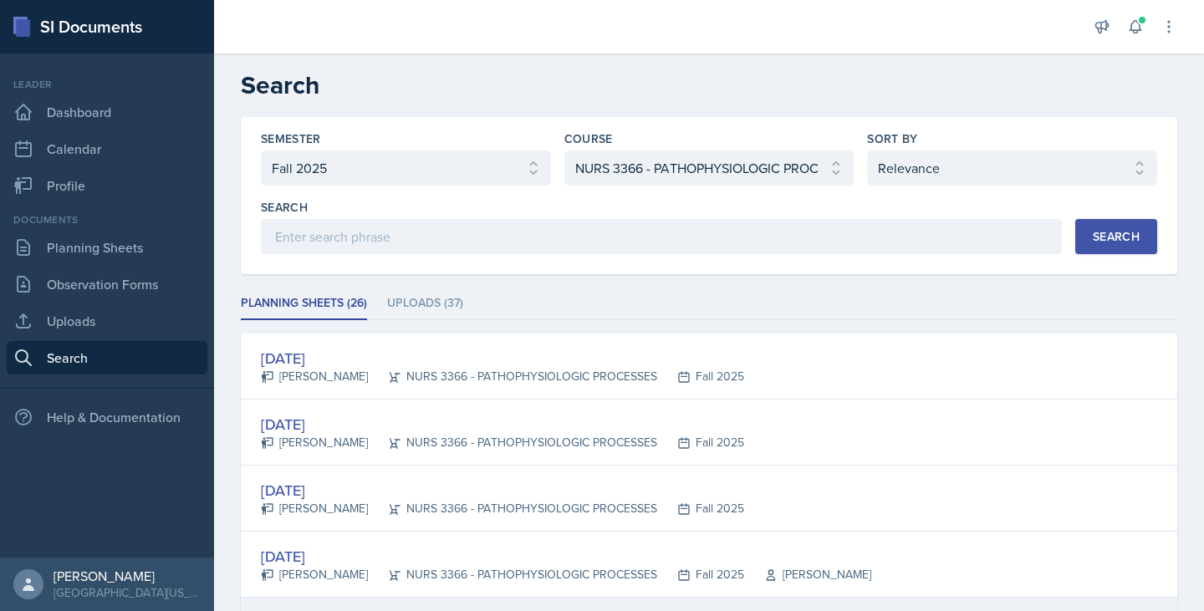
scroll to position [1, 0]
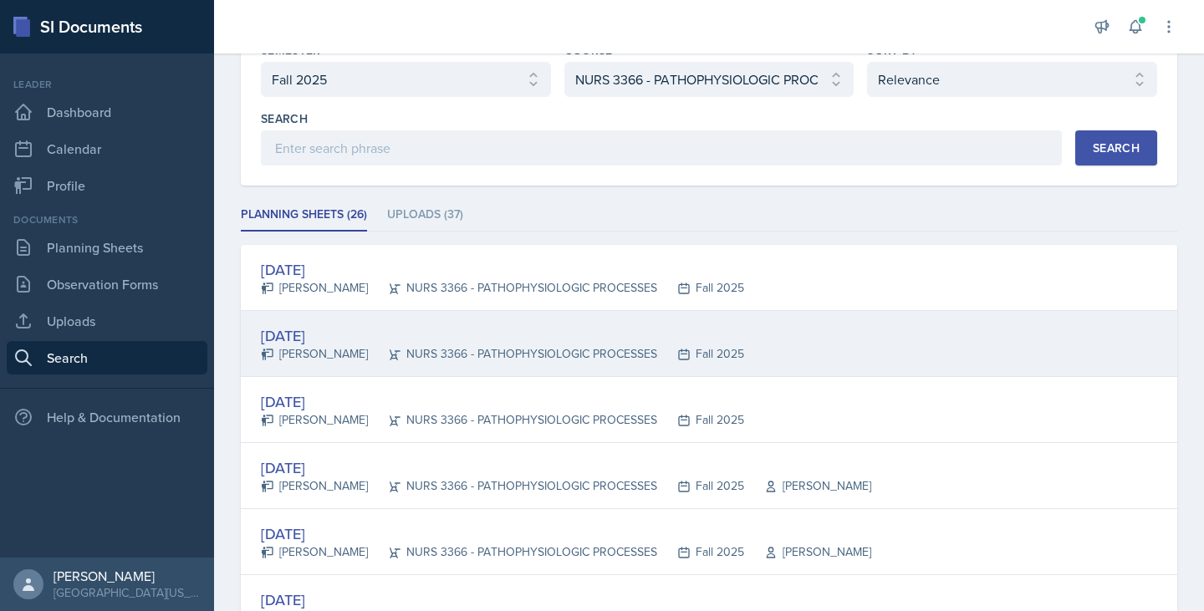
scroll to position [66, 0]
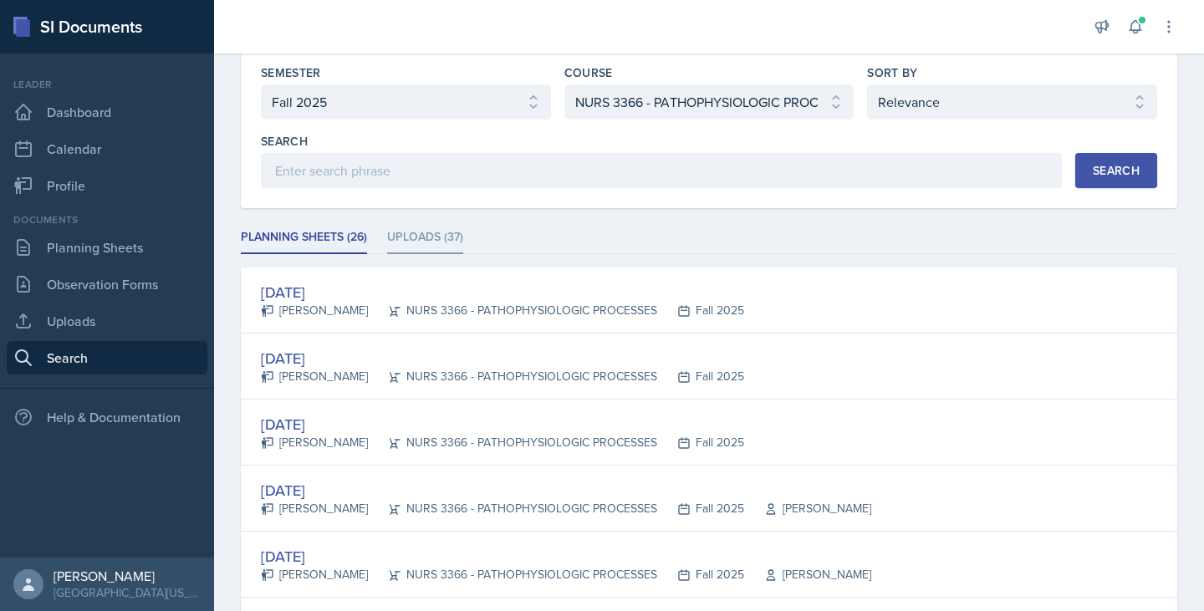
click at [411, 239] on li "Uploads (37)" at bounding box center [425, 238] width 76 height 33
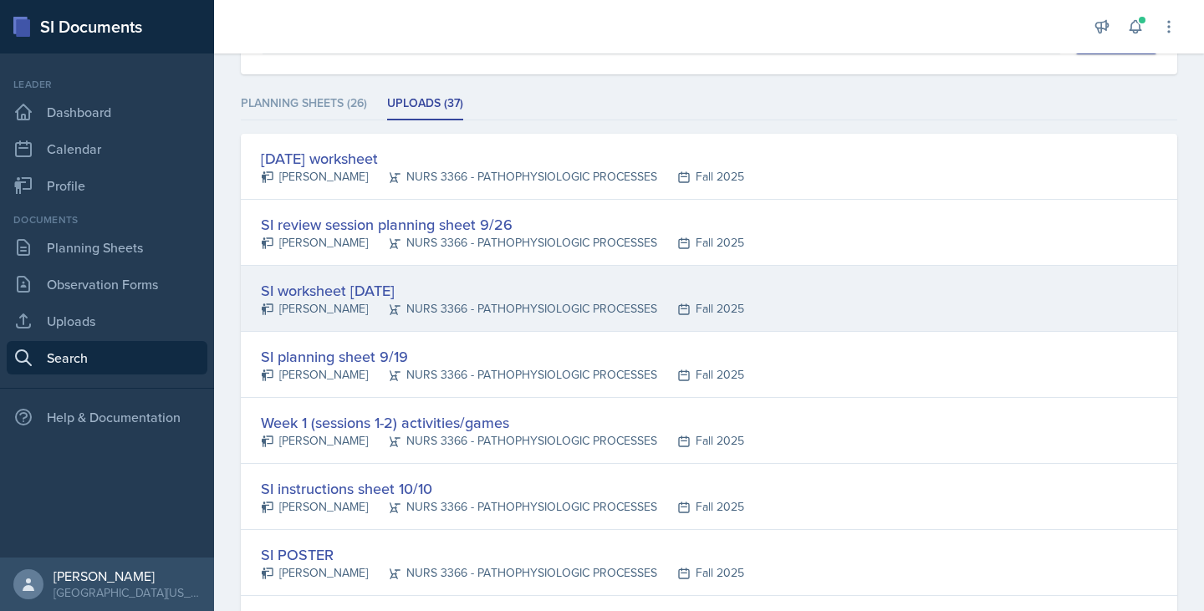
scroll to position [197, 0]
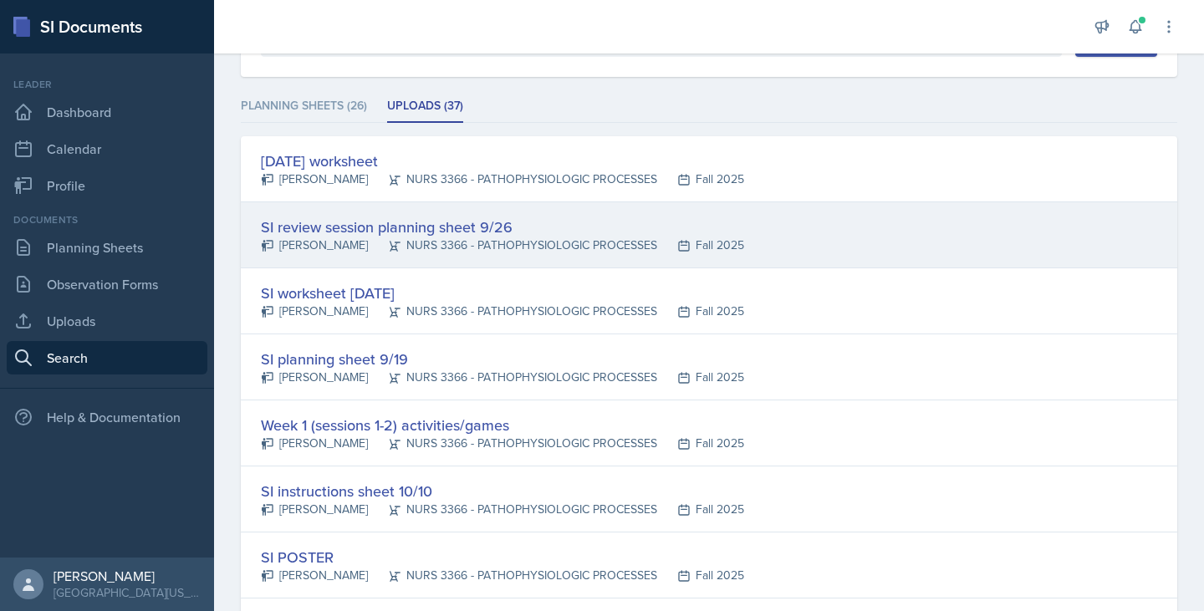
click at [390, 227] on div "SI review session planning sheet 9/26" at bounding box center [502, 227] width 483 height 23
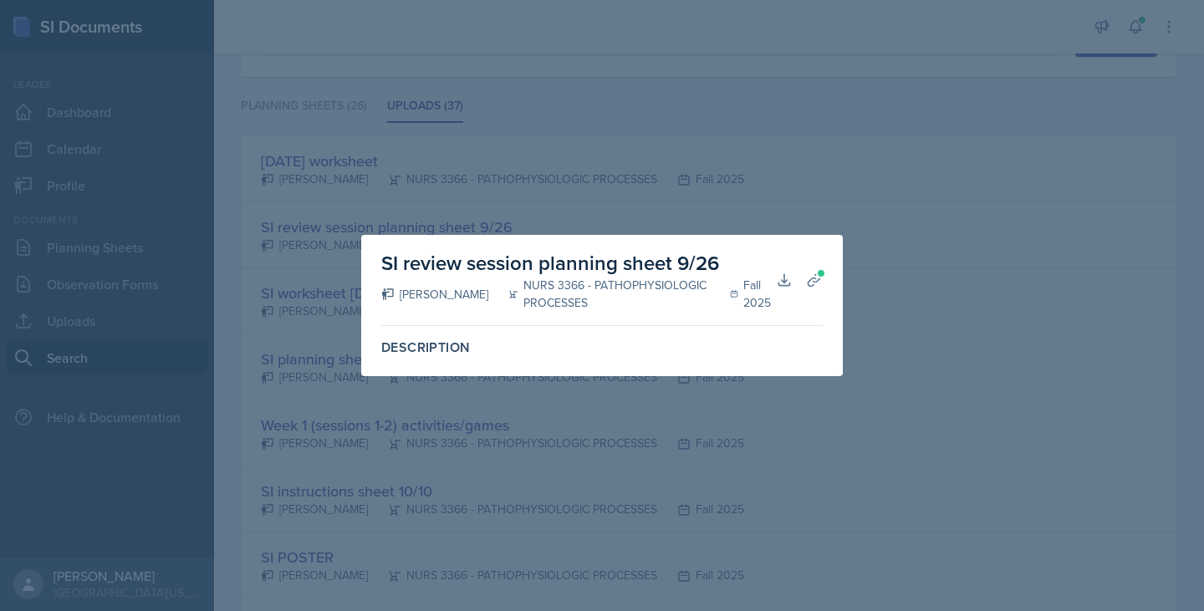
click at [579, 227] on div at bounding box center [602, 305] width 1204 height 611
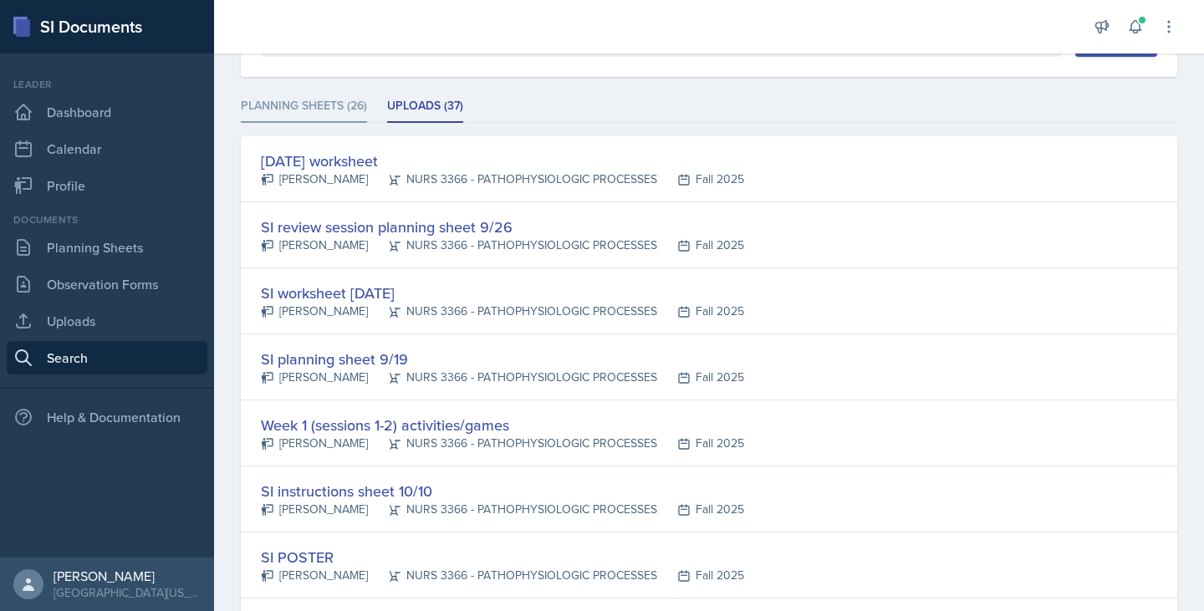
click at [275, 103] on li "Planning Sheets (26)" at bounding box center [304, 106] width 126 height 33
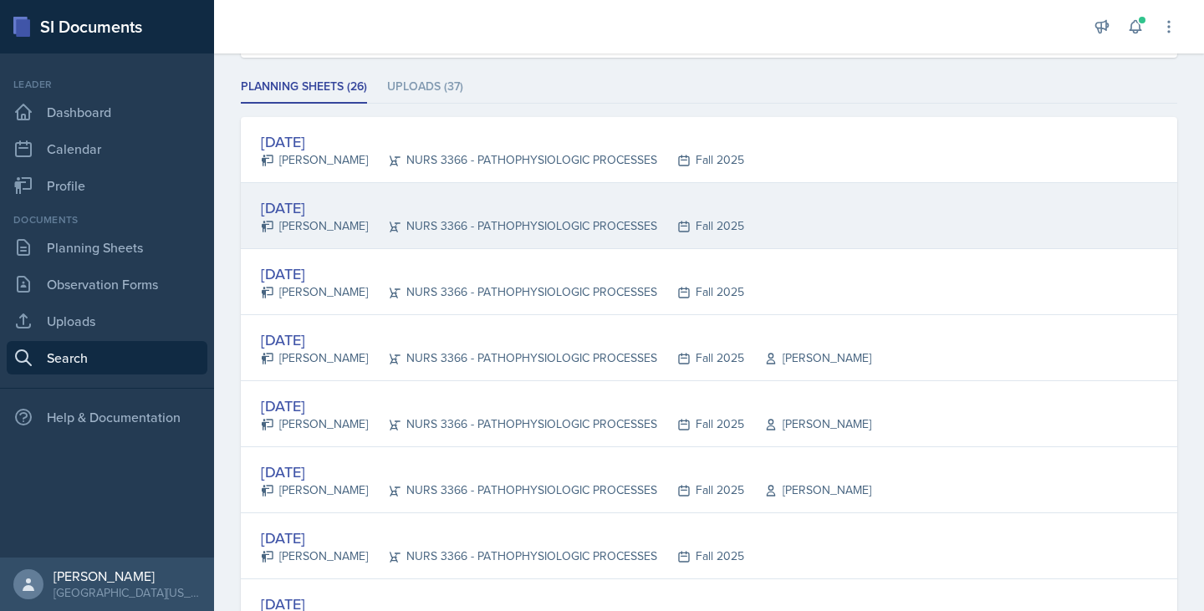
scroll to position [216, 0]
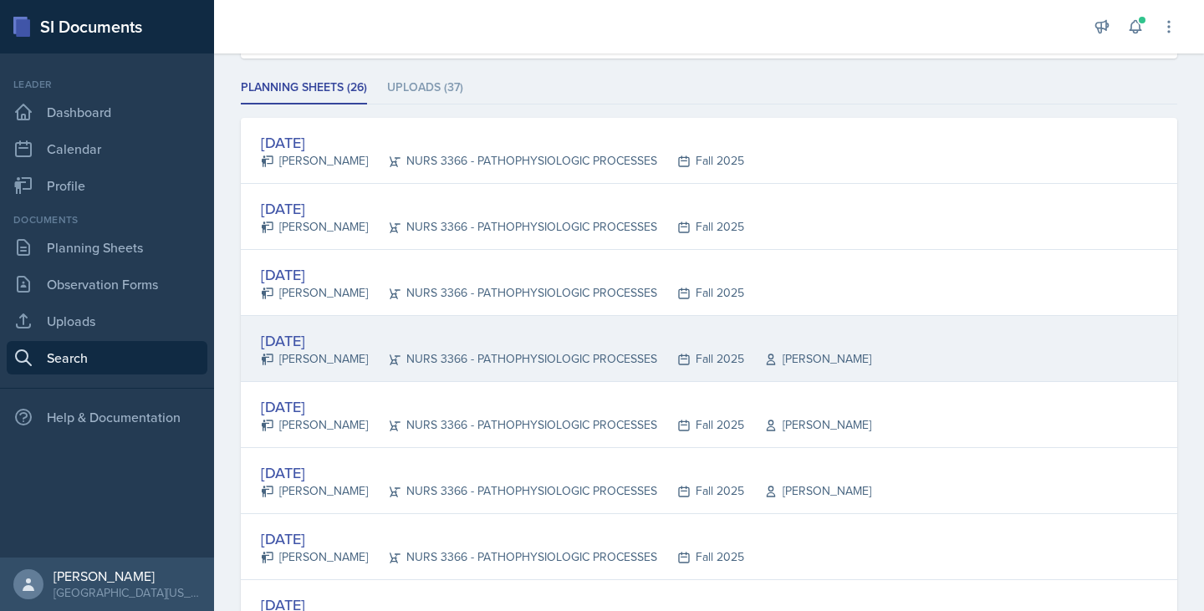
click at [487, 340] on div "[DATE]" at bounding box center [566, 340] width 610 height 23
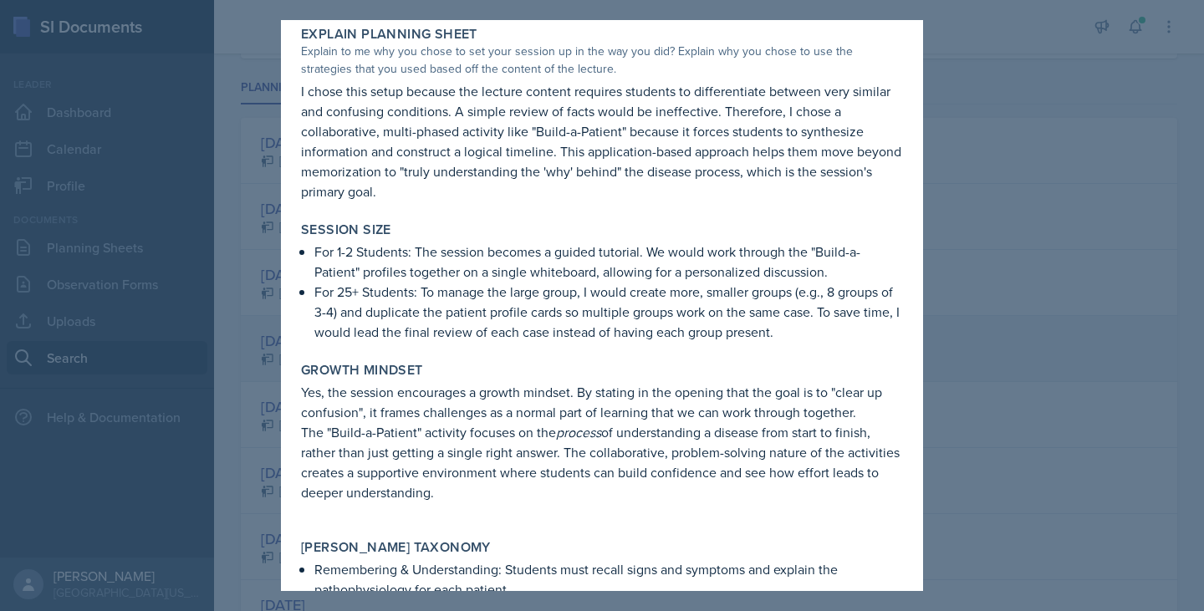
scroll to position [747, 0]
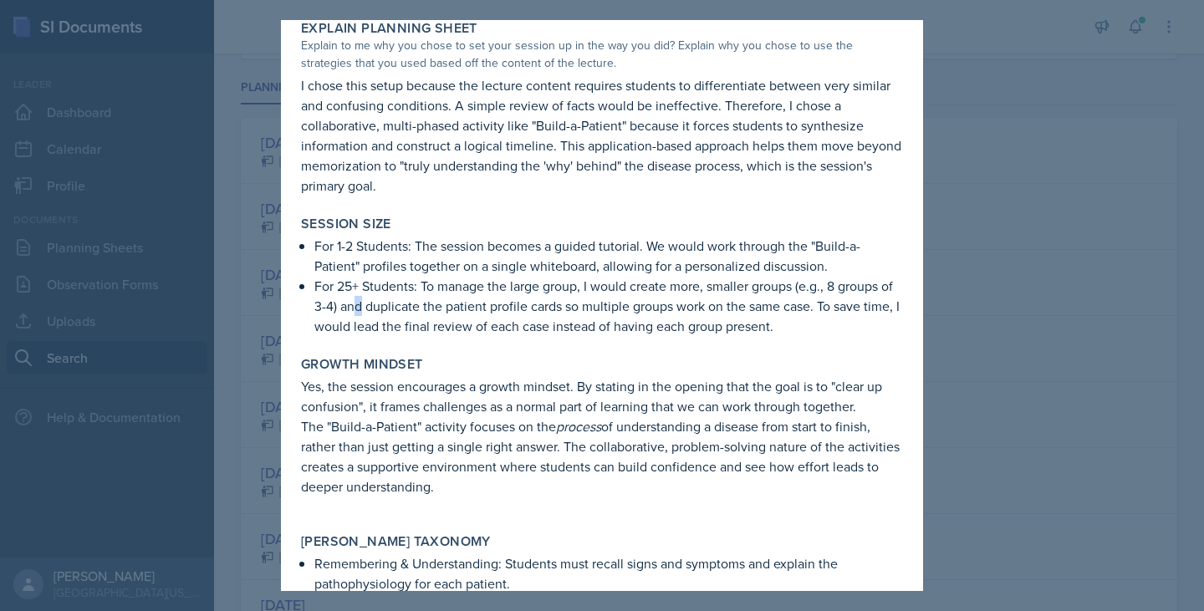
drag, startPoint x: 487, startPoint y: 340, endPoint x: 373, endPoint y: 318, distance: 116.7
click at [373, 318] on p "For 25+ Students: To manage the large group, I would create more, smaller group…" at bounding box center [608, 306] width 589 height 60
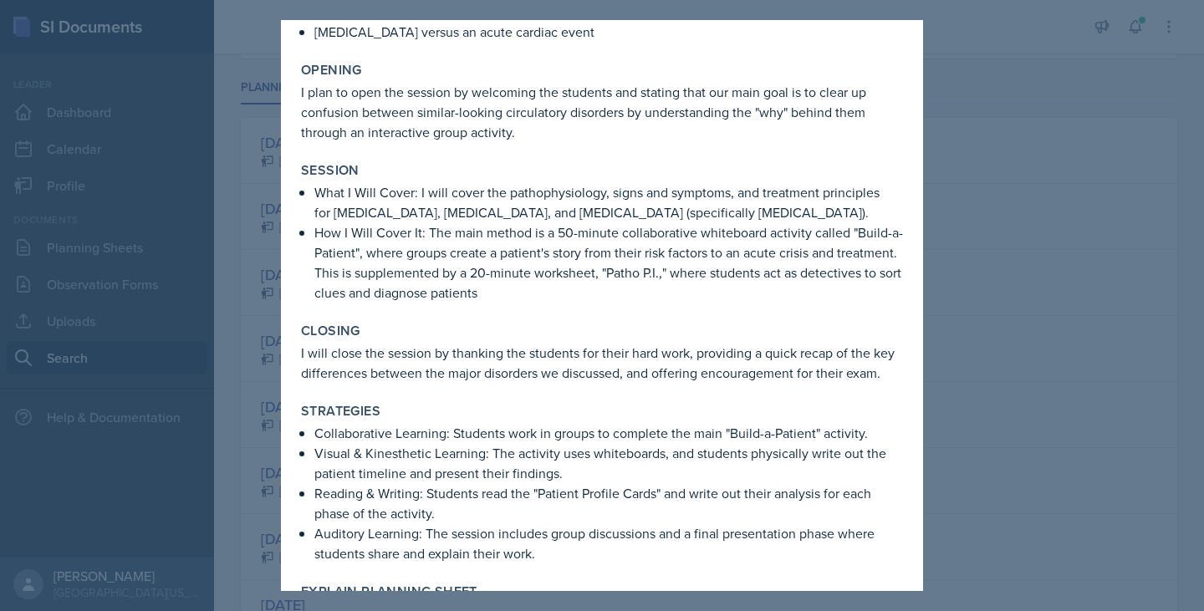
scroll to position [0, 0]
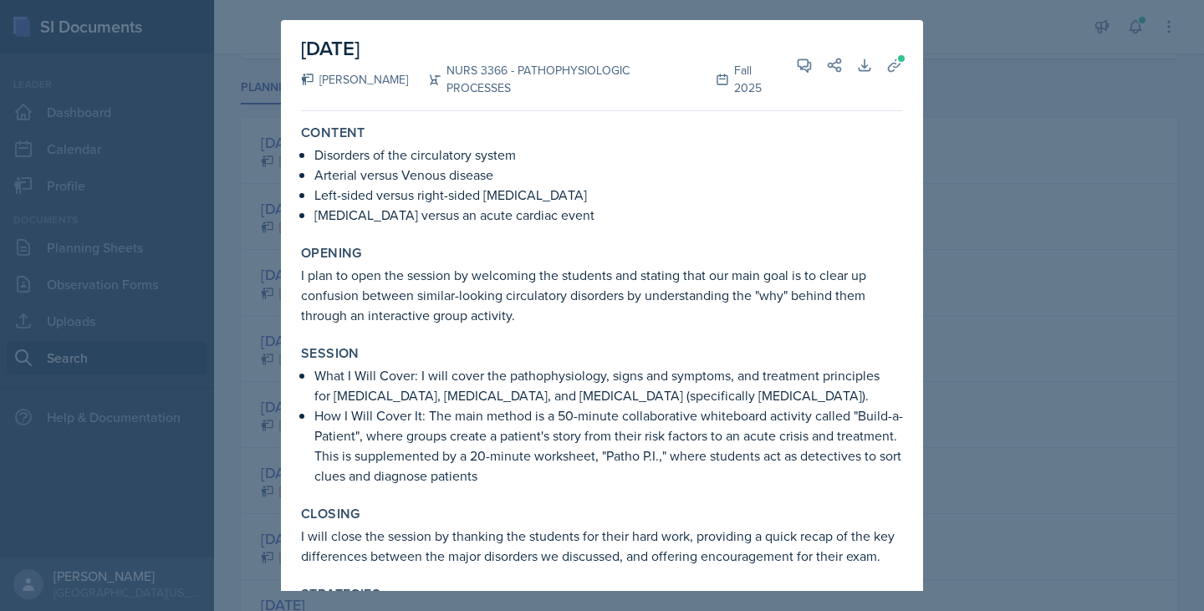
click at [631, 205] on p "[MEDICAL_DATA] versus an acute cardiac event" at bounding box center [608, 215] width 589 height 20
drag, startPoint x: 631, startPoint y: 191, endPoint x: 477, endPoint y: 301, distance: 189.5
click at [477, 301] on p "I plan to open the session by welcoming the students and stating that our main …" at bounding box center [602, 295] width 602 height 60
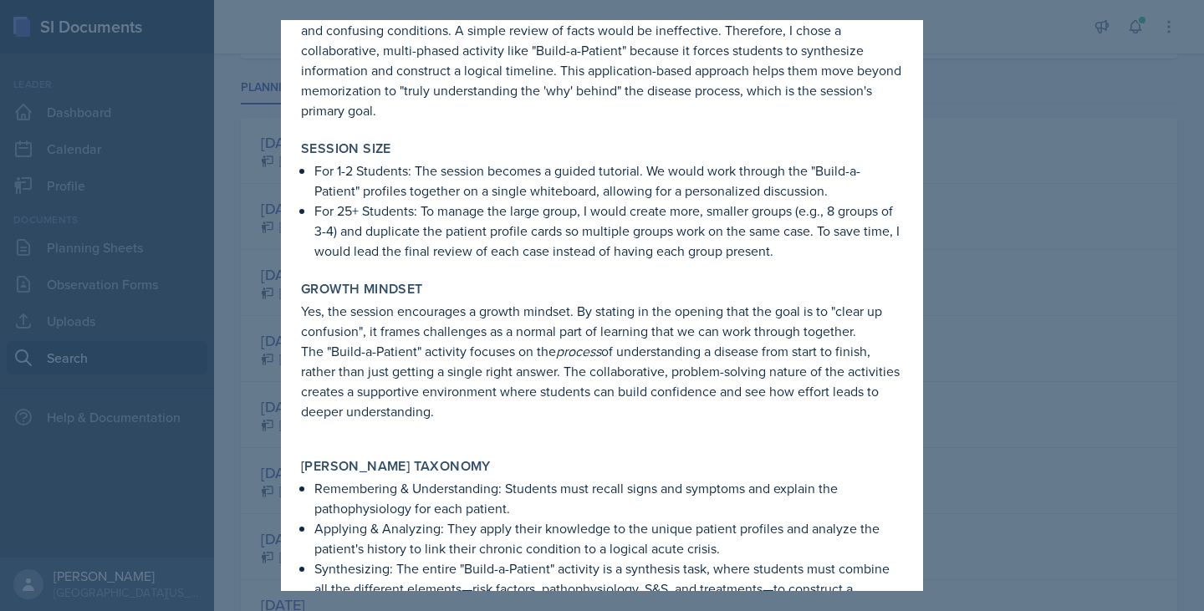
scroll to position [824, 0]
click at [477, 301] on div "Growth Mindset Yes, the session encourages a growth mindset. By stating in the …" at bounding box center [601, 358] width 615 height 171
